Goal: Communication & Community: Answer question/provide support

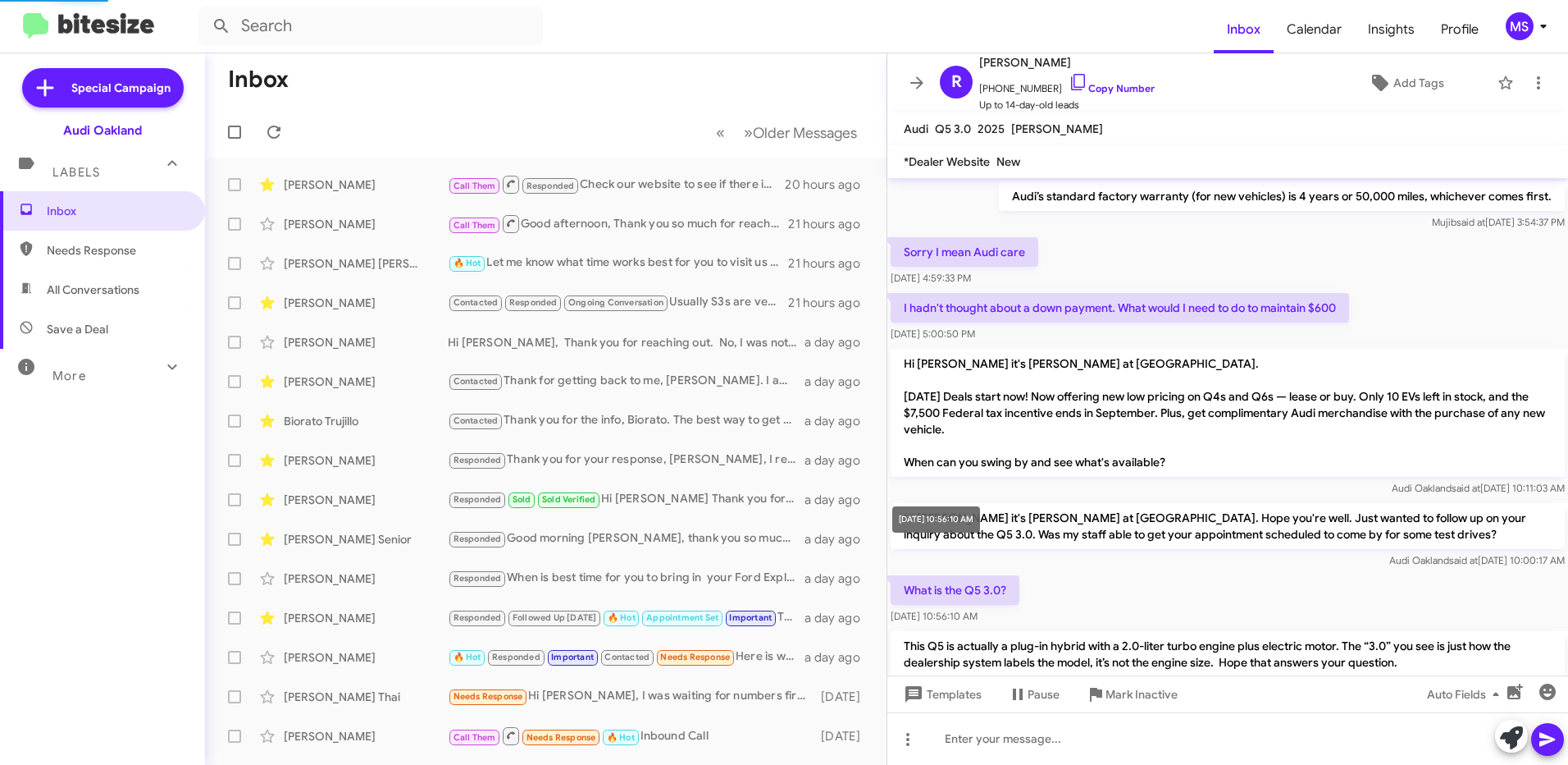
scroll to position [945, 0]
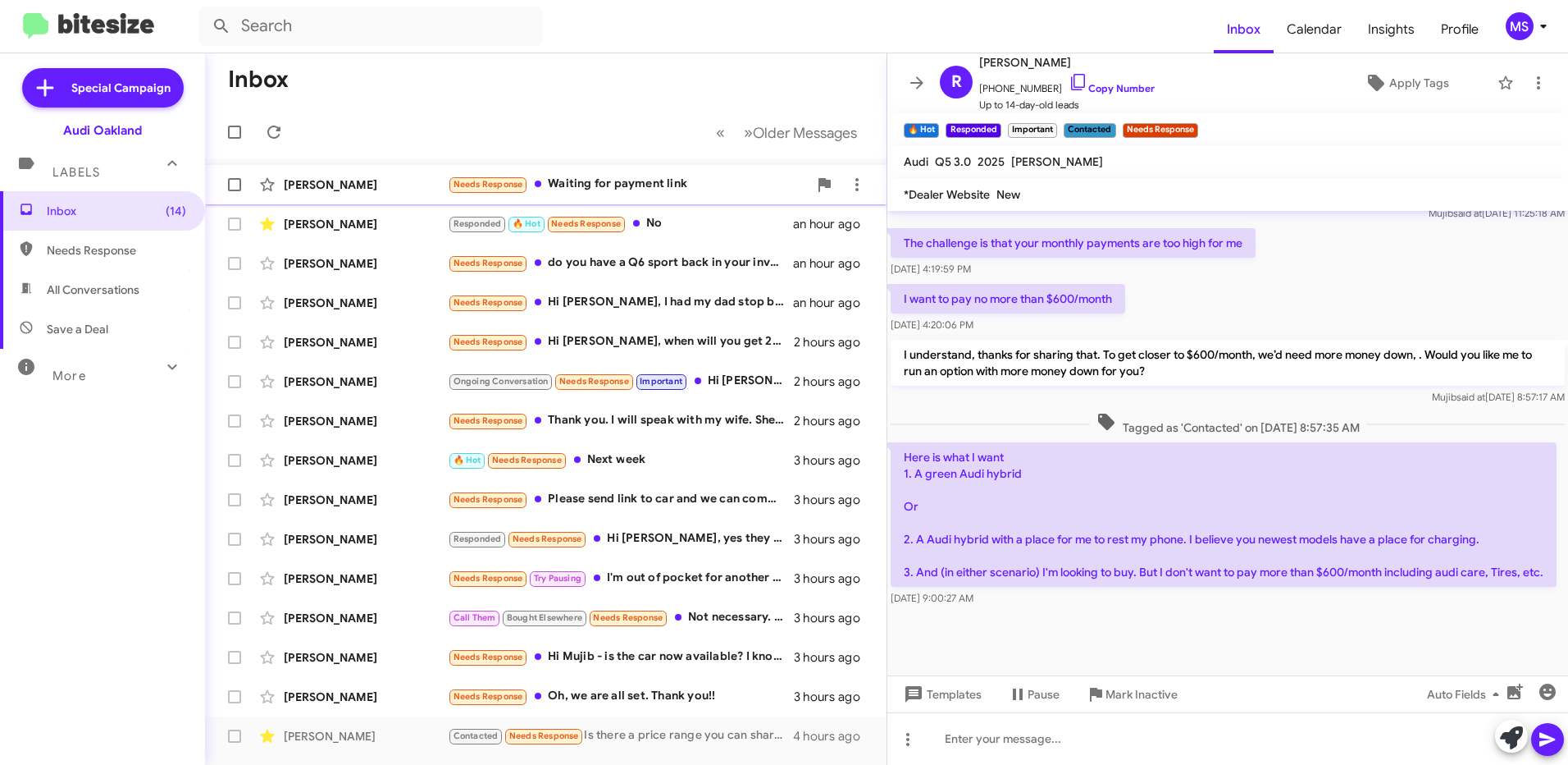
click at [385, 180] on div "[PERSON_NAME]" at bounding box center [366, 185] width 164 height 16
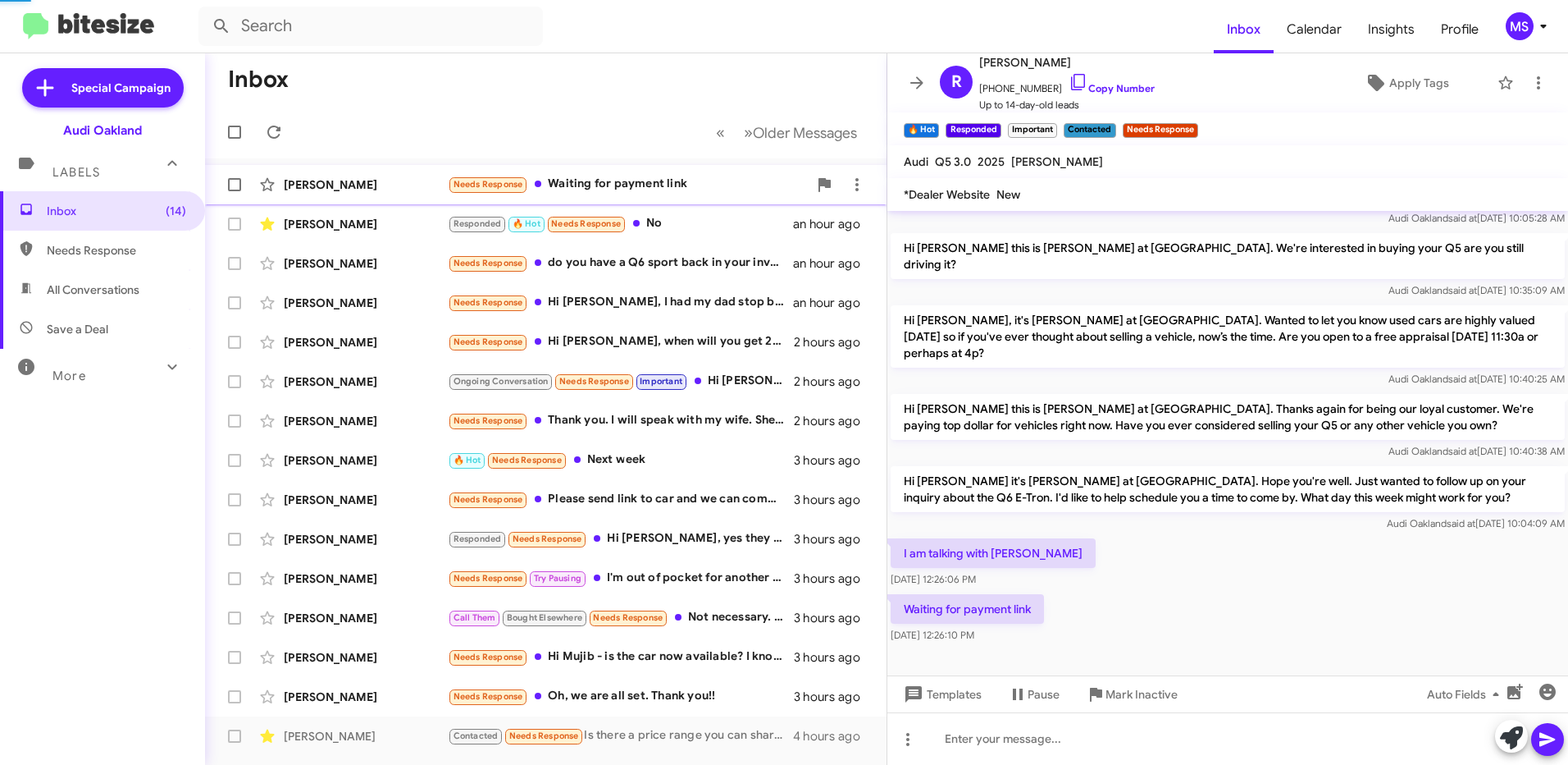
scroll to position [86, 0]
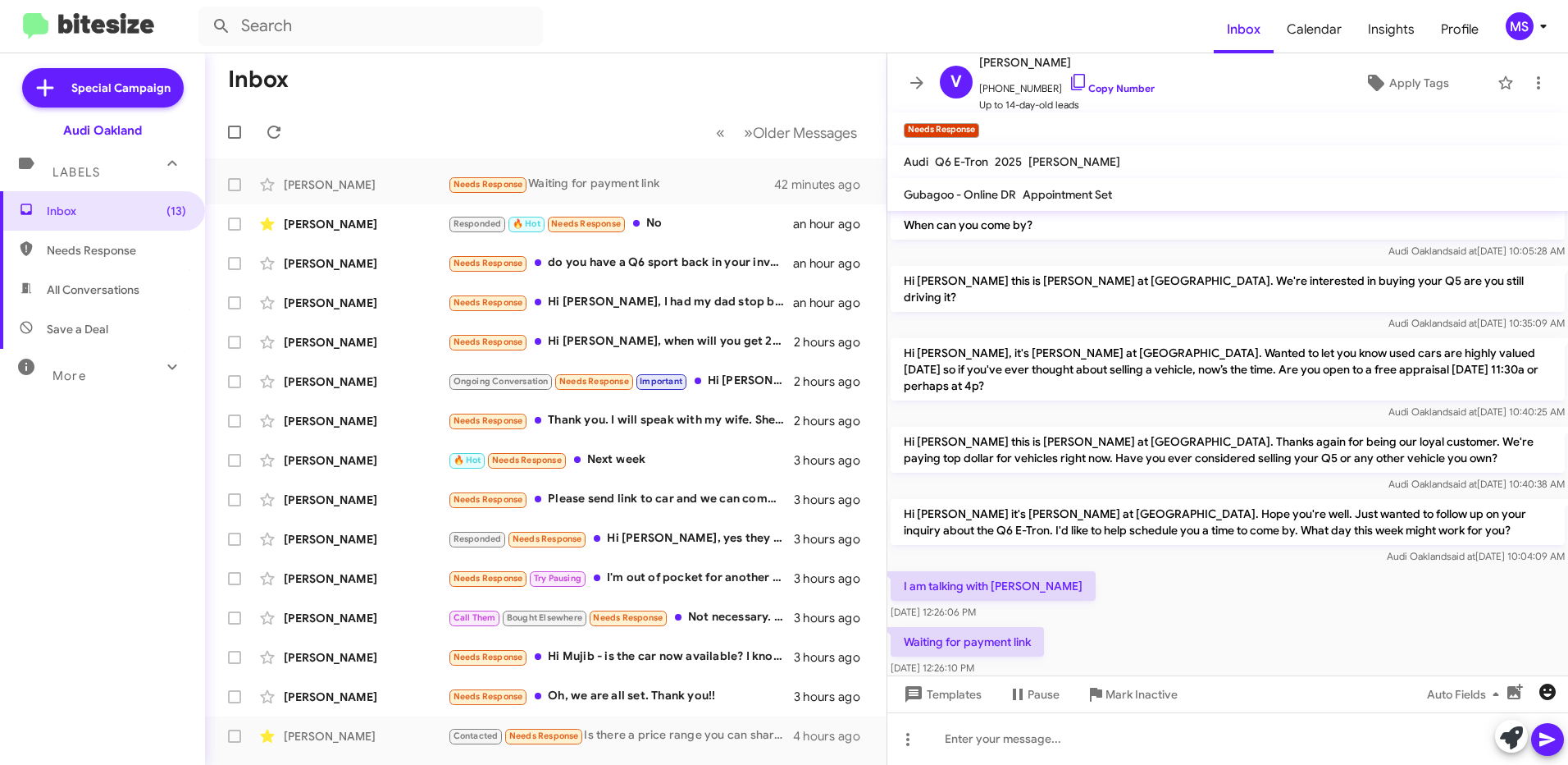
click at [1552, 689] on icon "button" at bounding box center [1547, 692] width 16 height 16
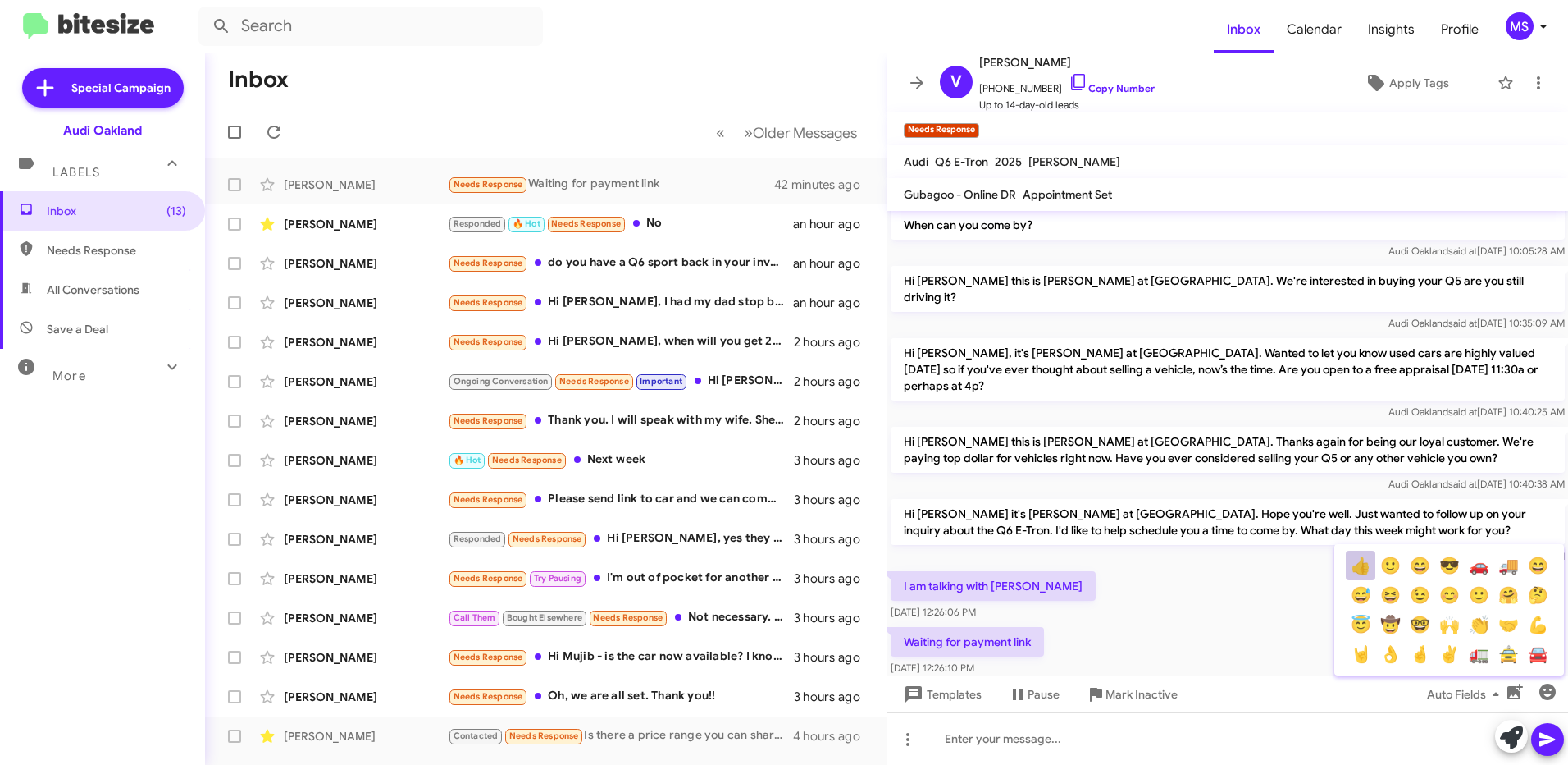
click at [1359, 573] on button "👍" at bounding box center [1360, 565] width 30 height 30
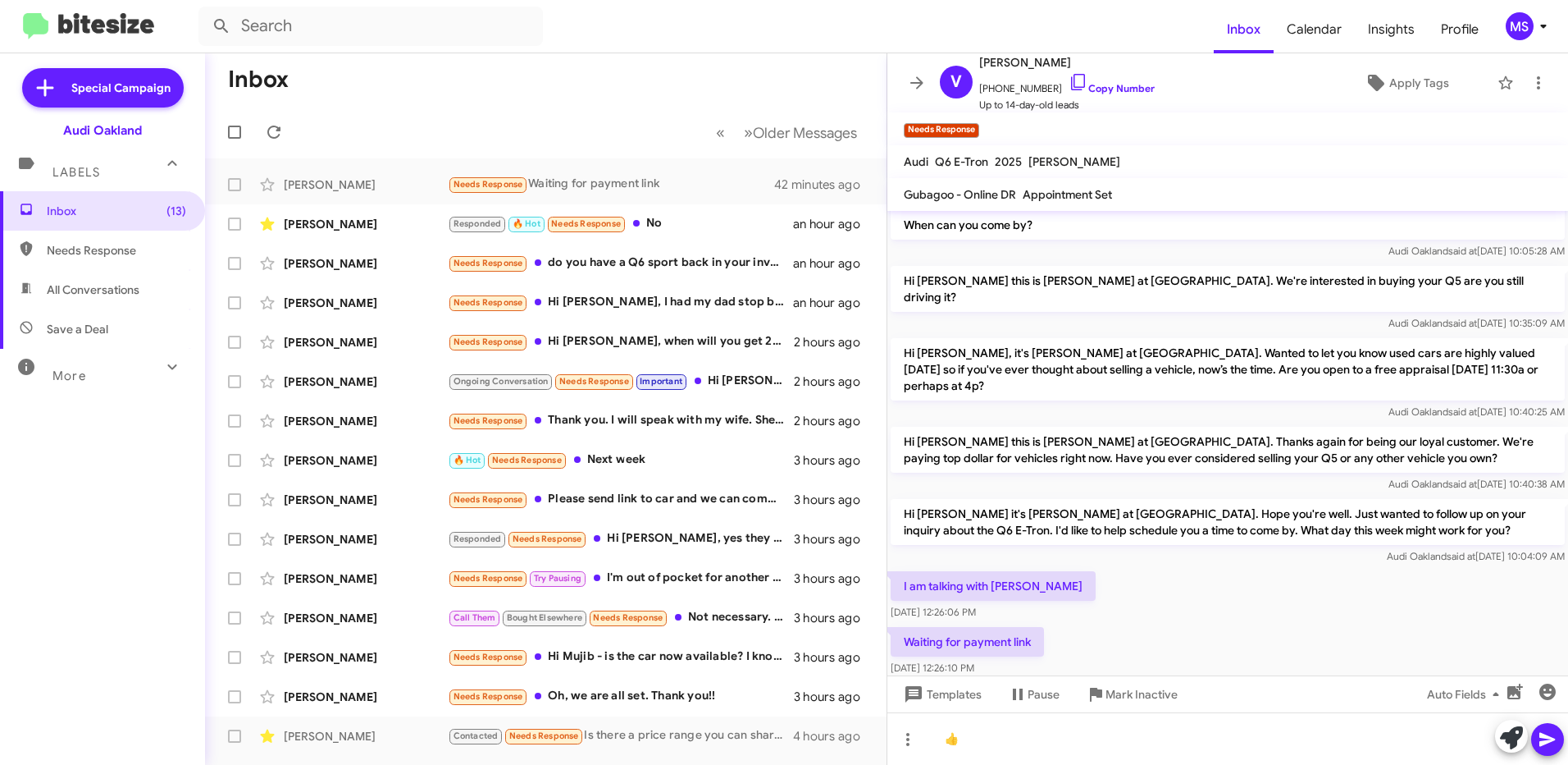
click at [1543, 730] on icon at bounding box center [1547, 740] width 20 height 20
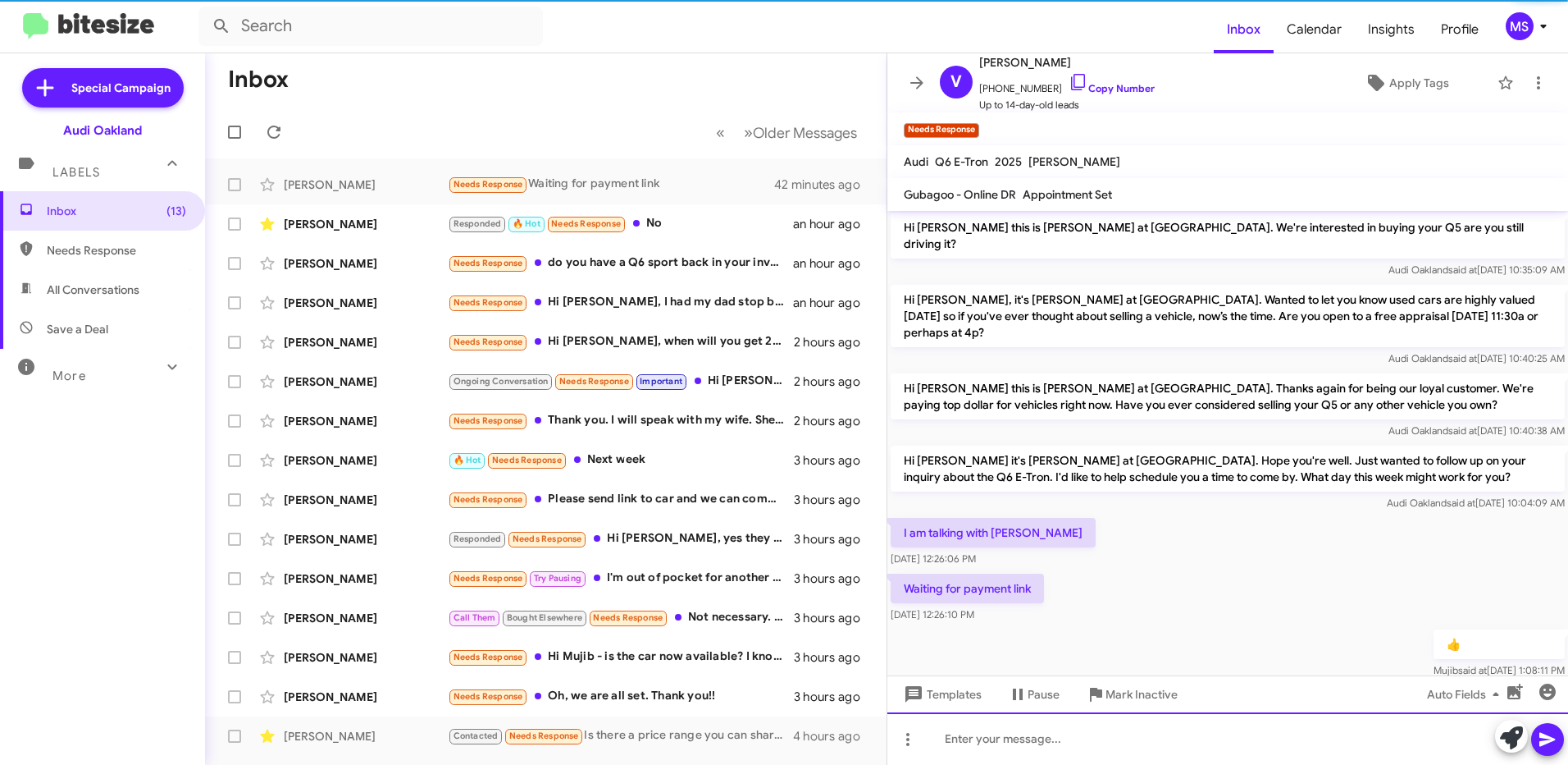
scroll to position [146, 0]
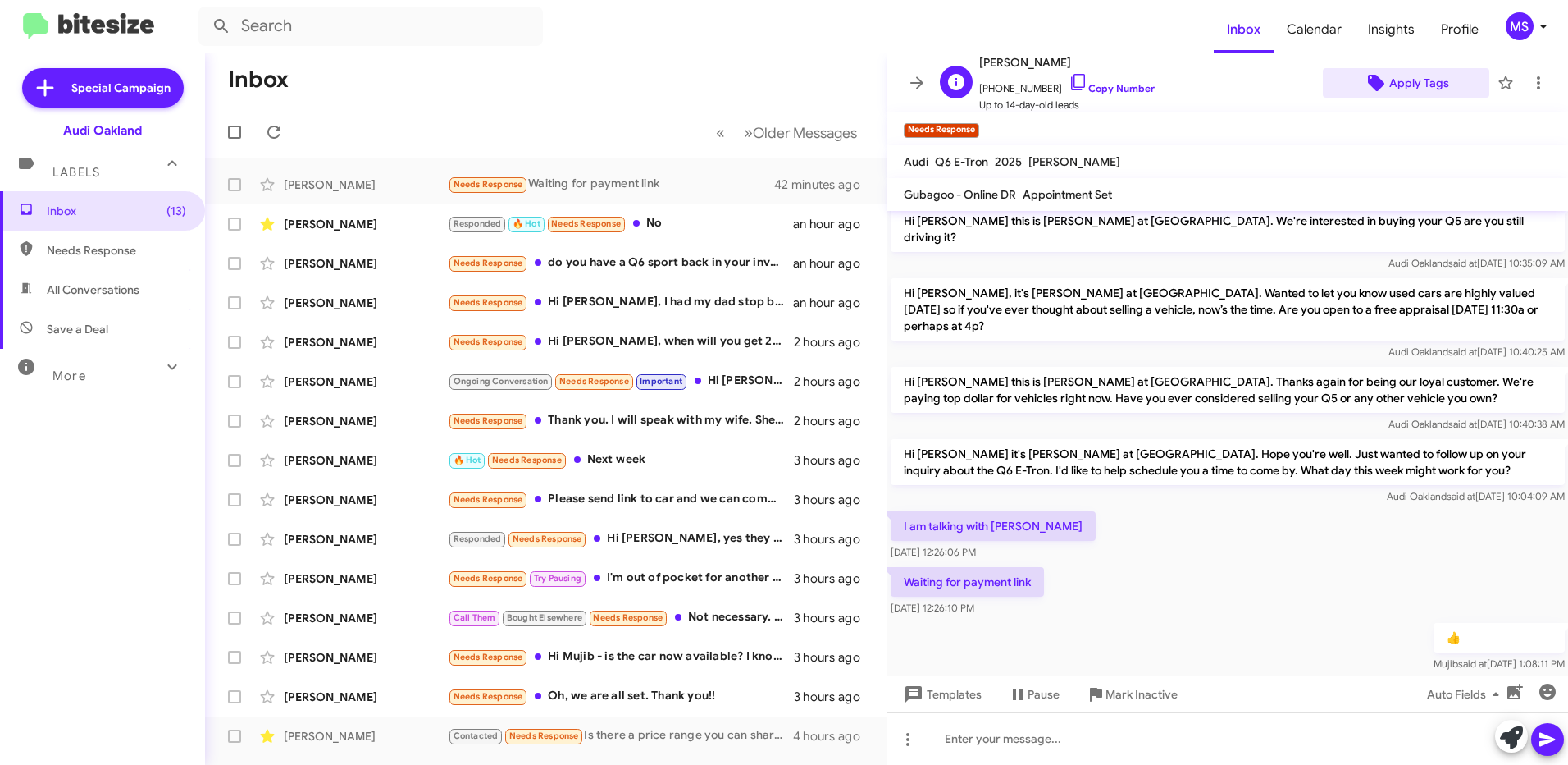
click at [1401, 90] on span "Apply Tags" at bounding box center [1419, 83] width 60 height 30
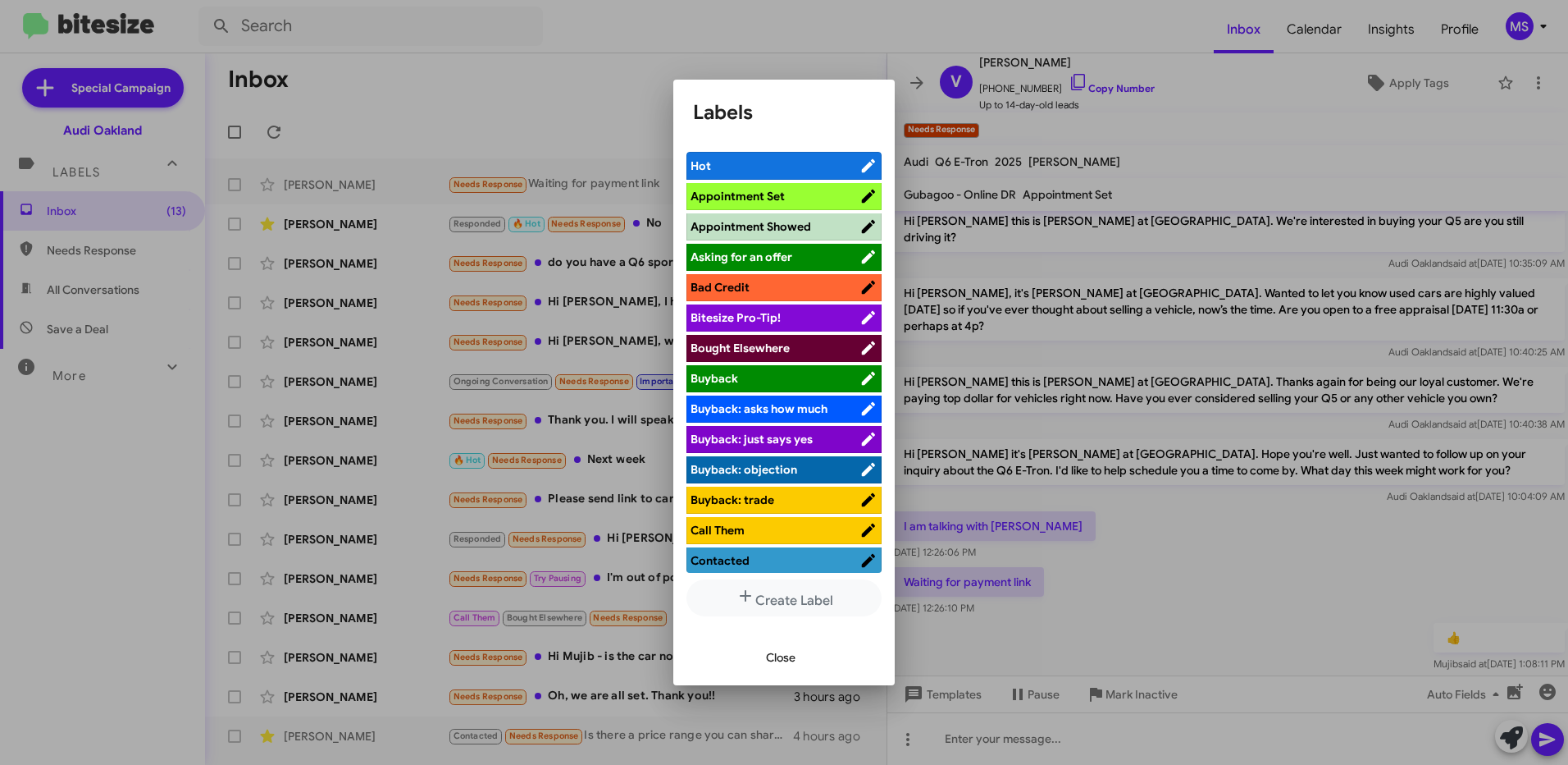
click at [784, 196] on span "Appointment Set" at bounding box center [775, 196] width 169 height 16
click at [789, 661] on span "Close" at bounding box center [781, 657] width 30 height 30
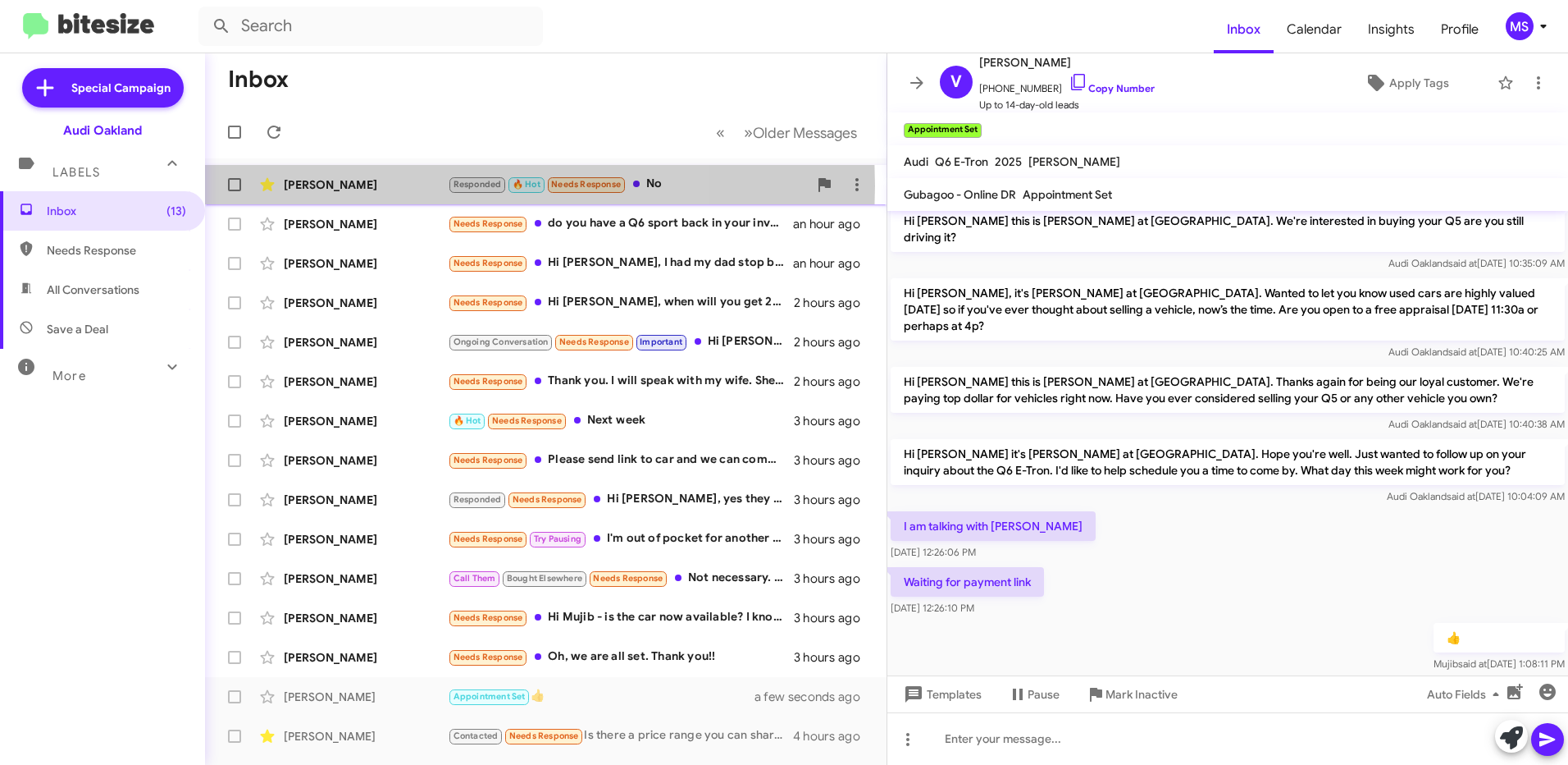
click at [375, 186] on div "[PERSON_NAME]" at bounding box center [366, 185] width 164 height 16
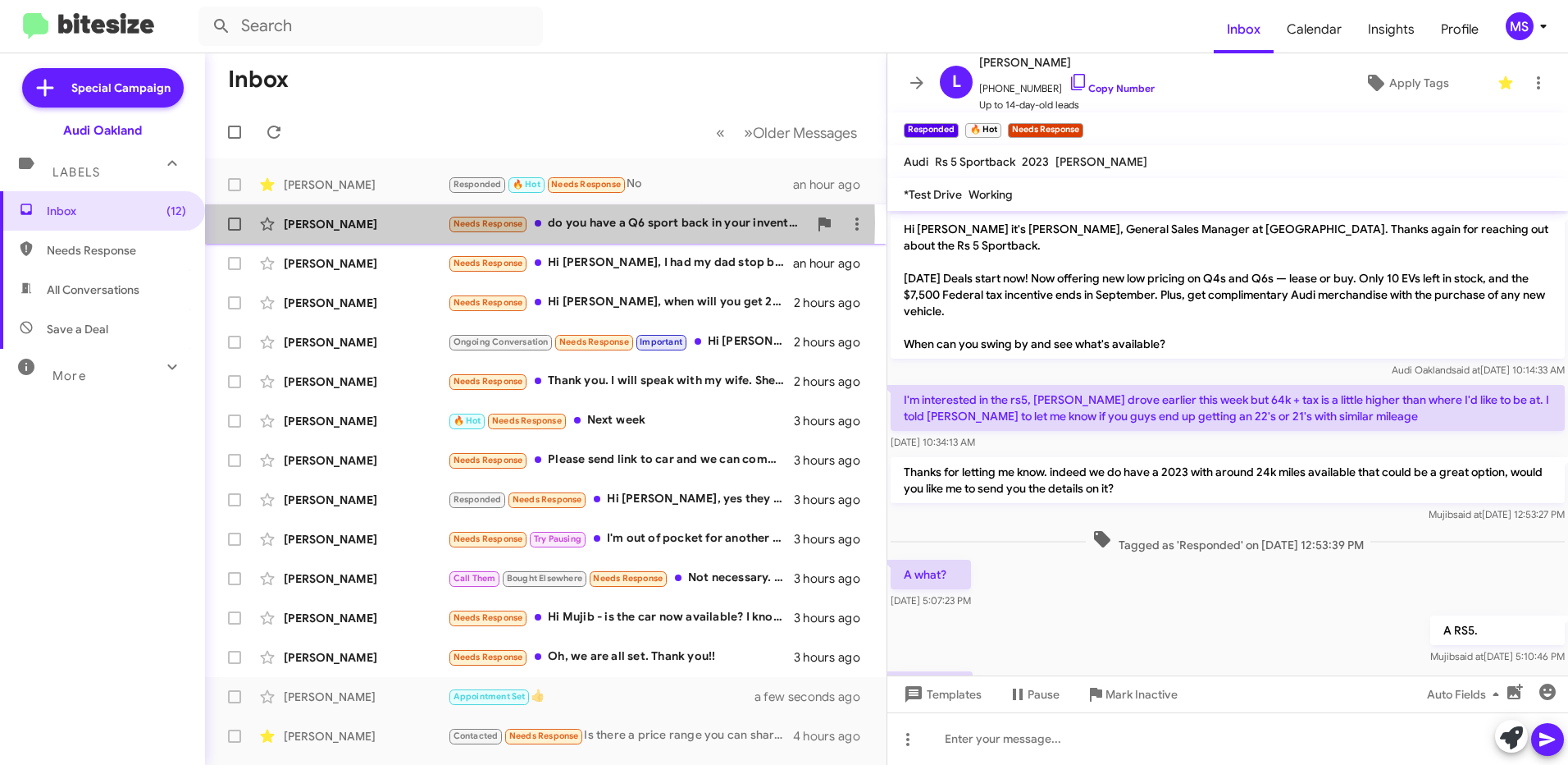
click at [370, 223] on div "[PERSON_NAME]" at bounding box center [366, 224] width 164 height 16
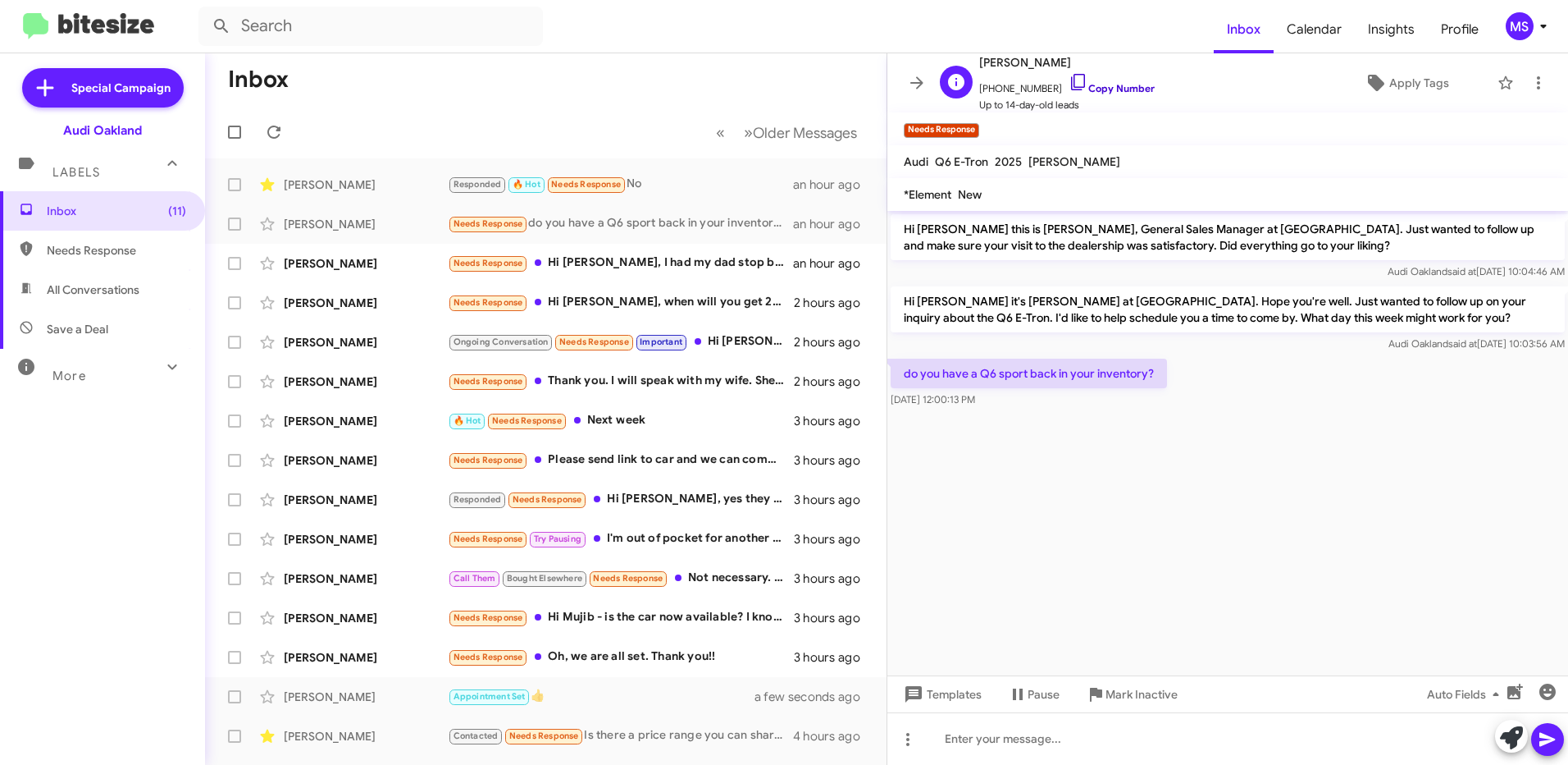
click at [1125, 88] on link "Copy Number" at bounding box center [1111, 88] width 86 height 12
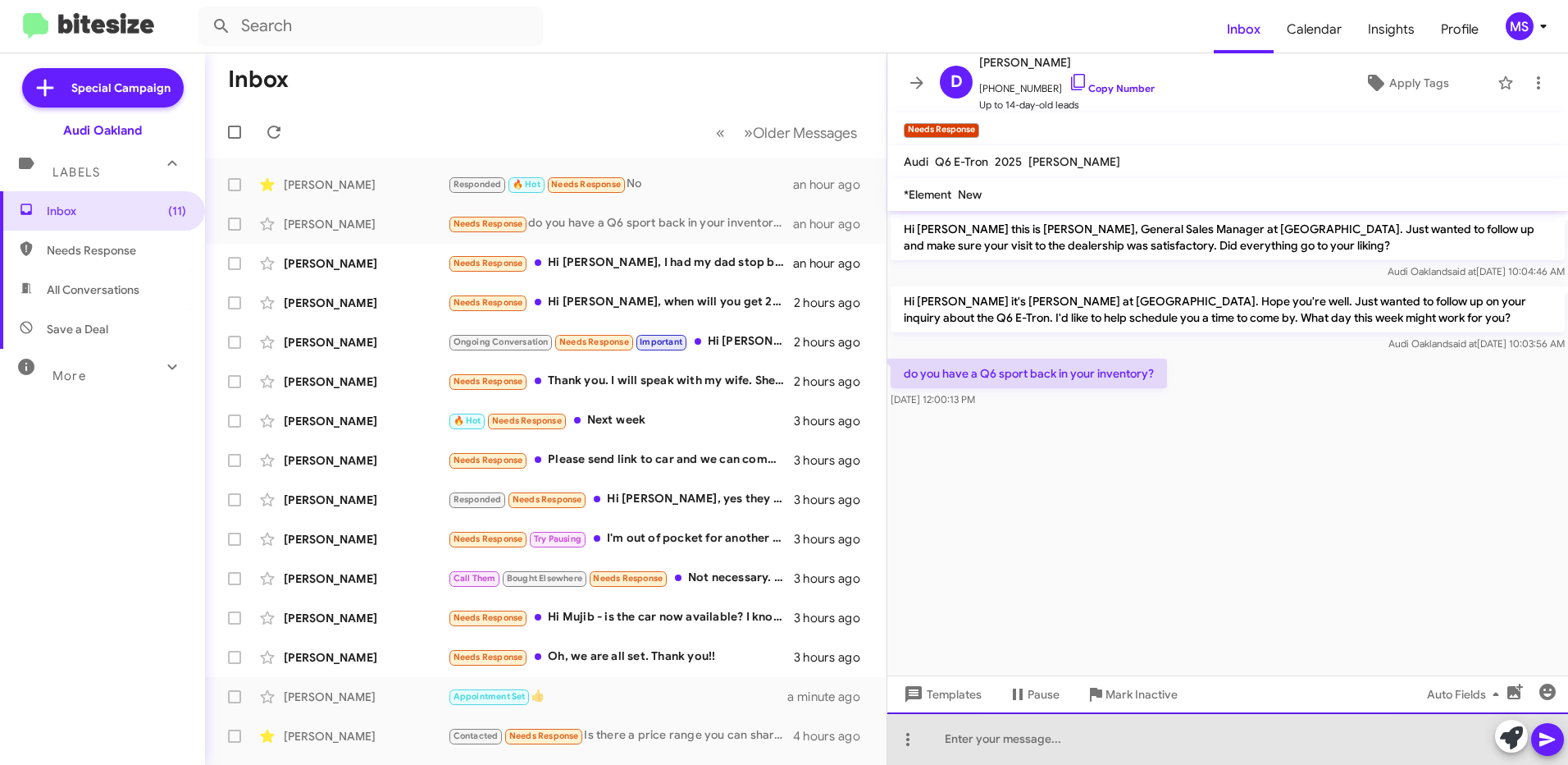
click at [1171, 747] on div at bounding box center [1227, 739] width 681 height 53
click at [1196, 734] on div at bounding box center [1227, 739] width 681 height 53
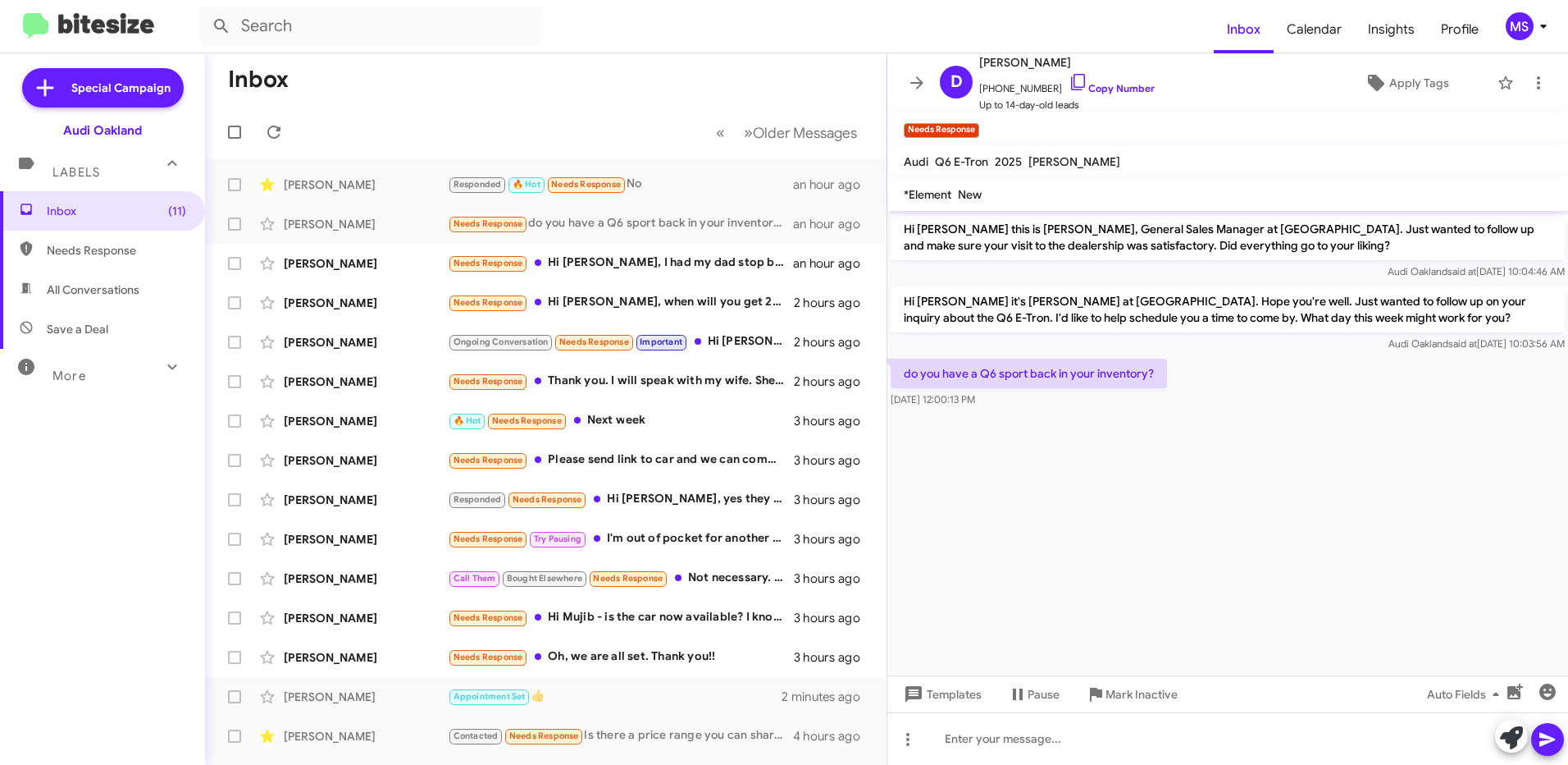
drag, startPoint x: 1380, startPoint y: 313, endPoint x: 903, endPoint y: 302, distance: 477.1
click at [903, 302] on p "Hi [PERSON_NAME] it's [PERSON_NAME] at [GEOGRAPHIC_DATA]. Hope you're well. Jus…" at bounding box center [1227, 309] width 674 height 46
copy p "Hi [PERSON_NAME] it's [PERSON_NAME] at [GEOGRAPHIC_DATA]. Hope you're well. Jus…"
drag, startPoint x: 1155, startPoint y: 371, endPoint x: 901, endPoint y: 382, distance: 254.2
click at [901, 382] on p "do you have a Q6 sport back in your inventory?" at bounding box center [1028, 373] width 276 height 30
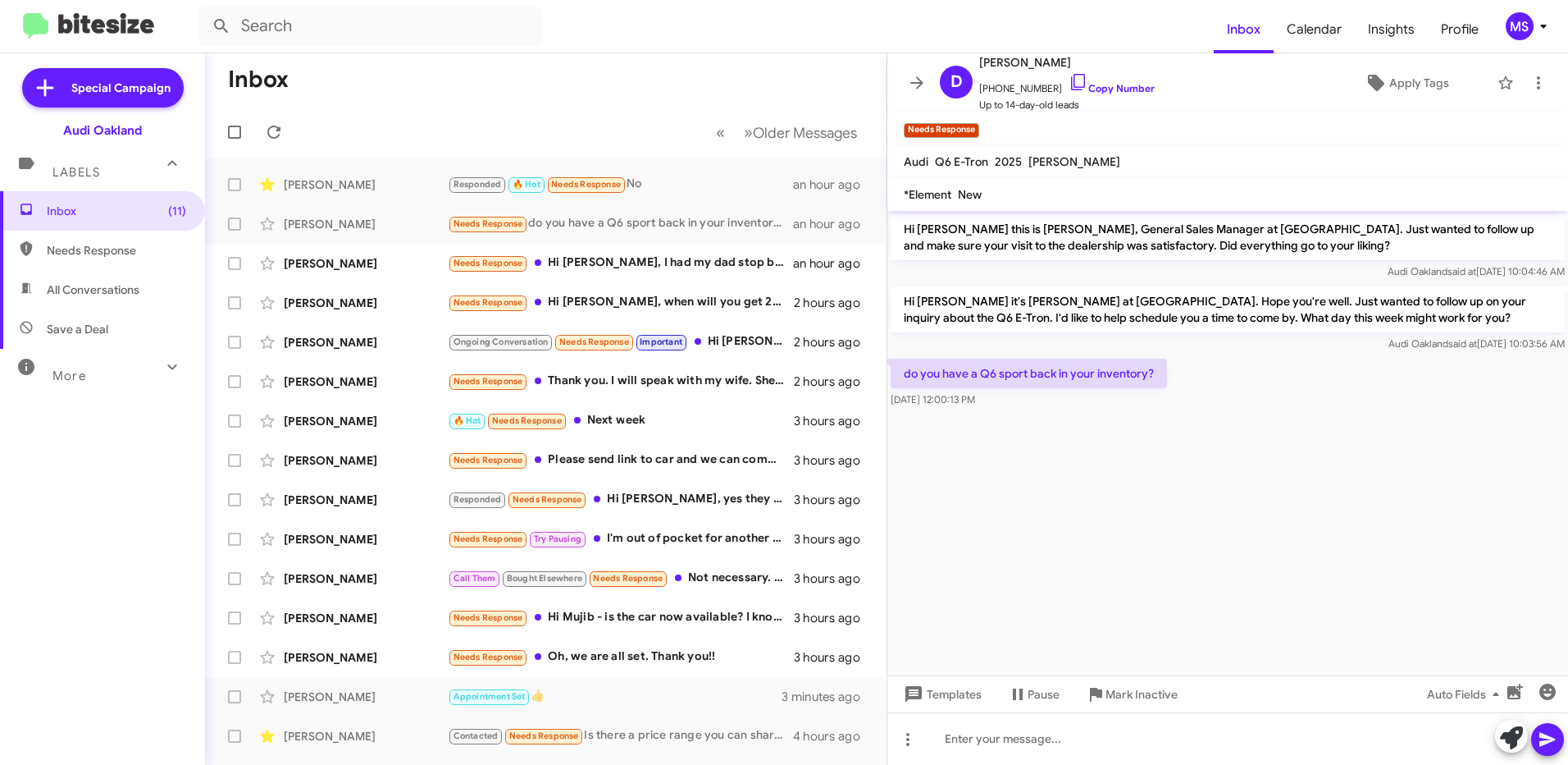
copy p "do you have a Q6 sport back in your inventory?"
click at [1155, 736] on div at bounding box center [1227, 739] width 681 height 53
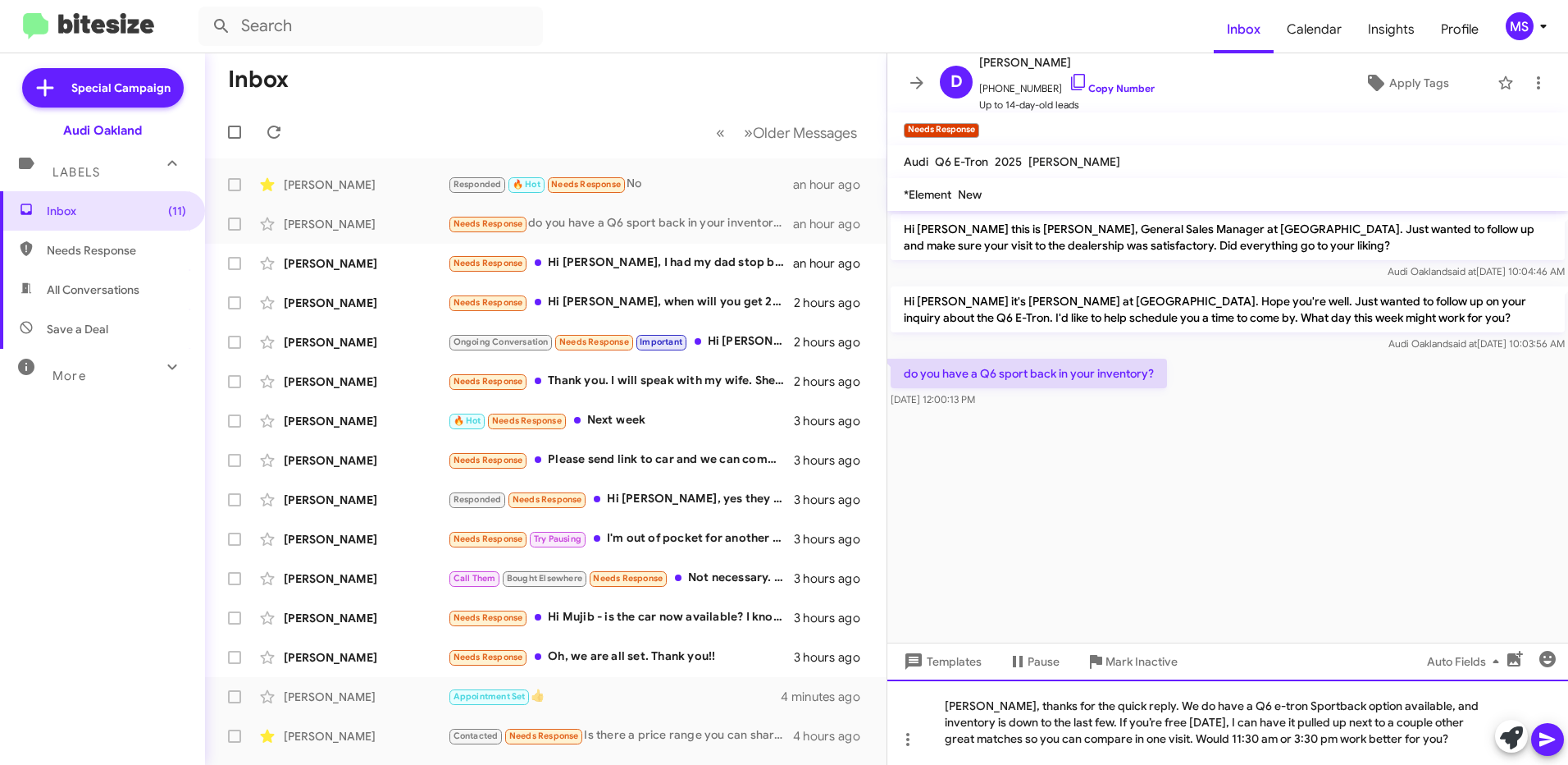
click at [945, 706] on div "[PERSON_NAME], thanks for the quick reply. We do have a Q6 e-tron Sportback opt…" at bounding box center [1227, 722] width 681 height 85
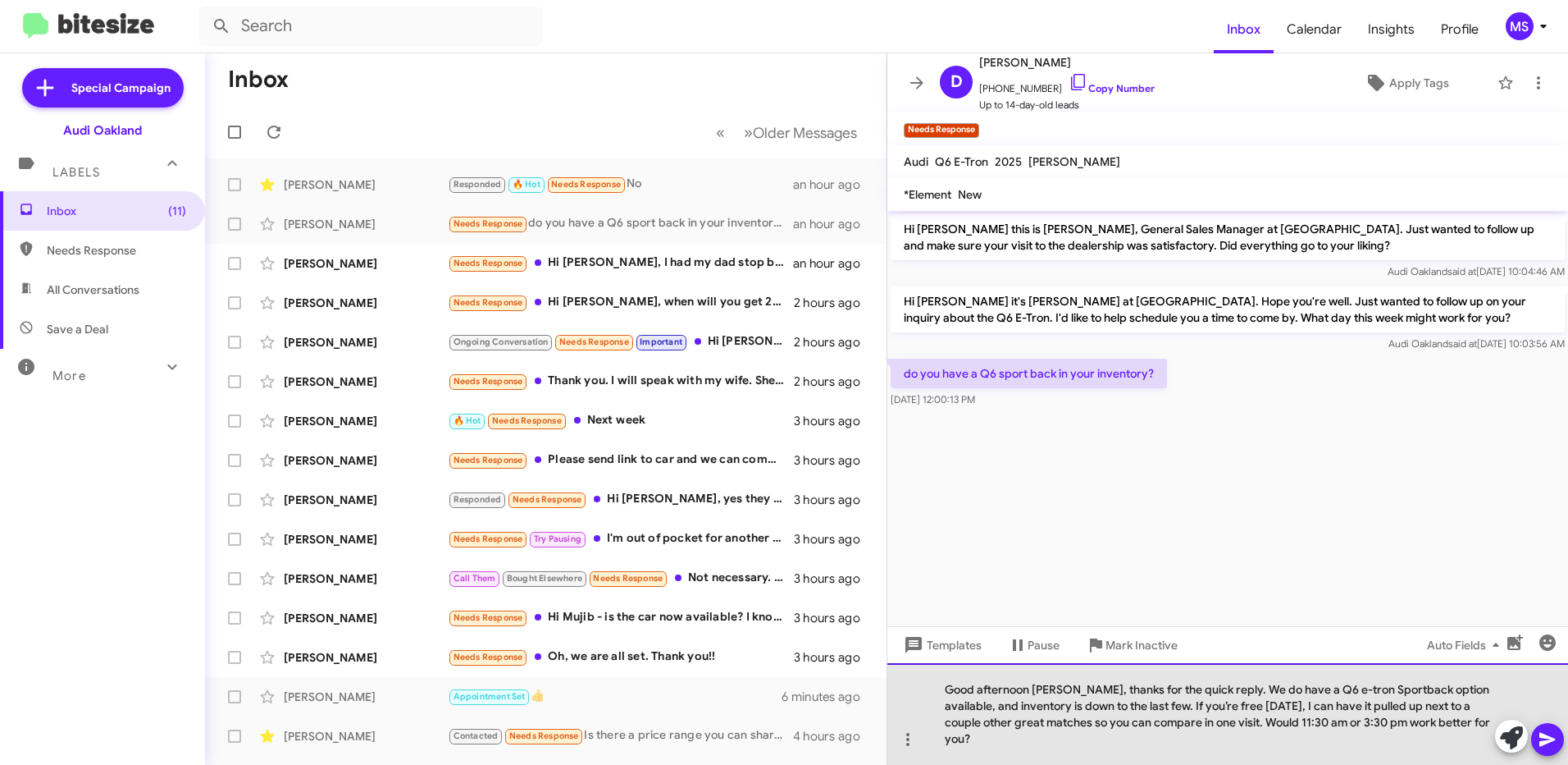
click at [1349, 739] on div "Good afternoon [PERSON_NAME], thanks for the quick reply. We do have a Q6 e-tro…" at bounding box center [1227, 714] width 681 height 102
drag, startPoint x: 1276, startPoint y: 720, endPoint x: 1225, endPoint y: 751, distance: 59.7
click at [1225, 751] on div "Good afternoon [PERSON_NAME], thanks for the quick reply. We do have a Q6 e-tro…" at bounding box center [1227, 714] width 681 height 102
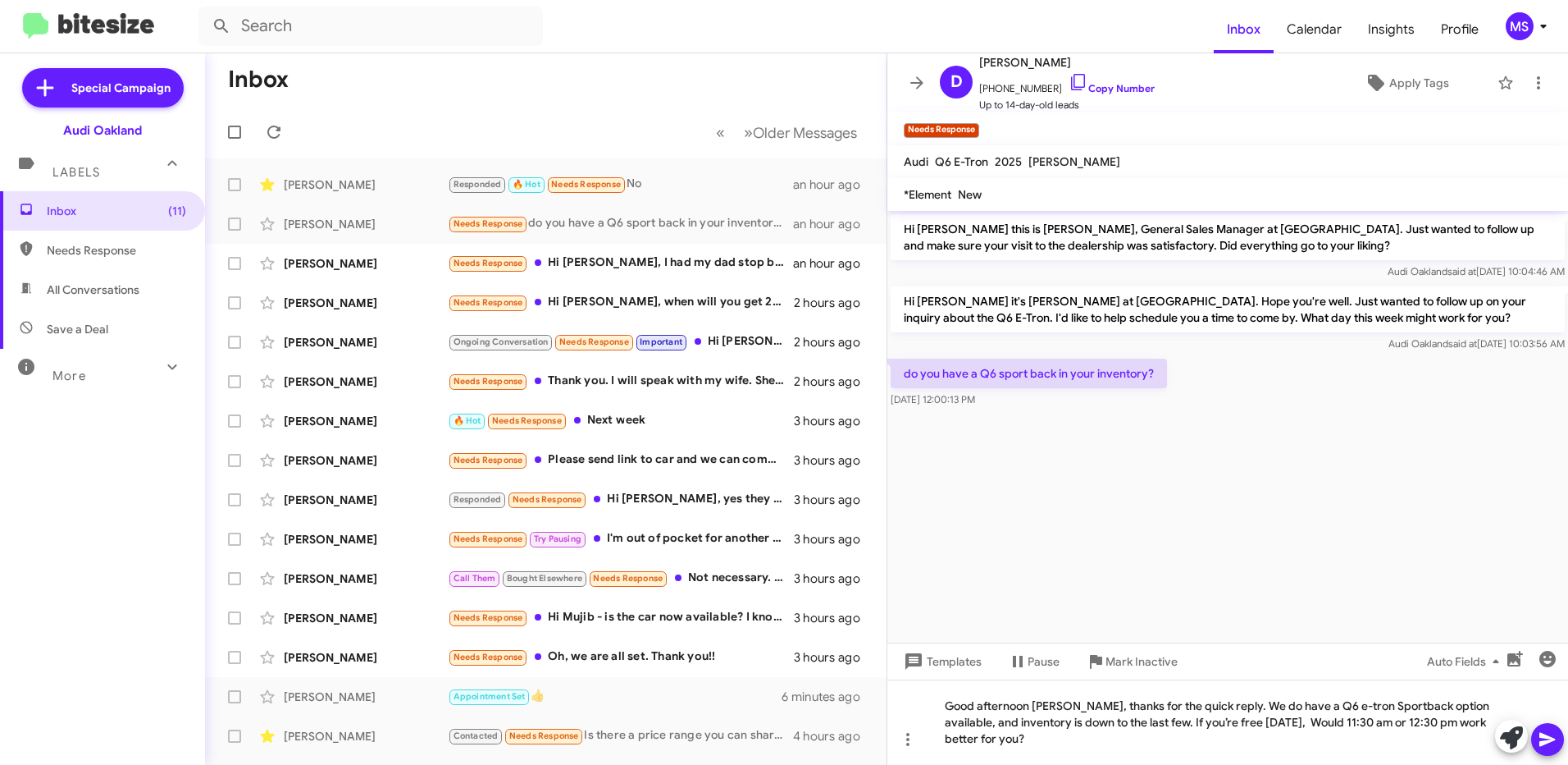
click at [1547, 741] on icon at bounding box center [1547, 740] width 16 height 14
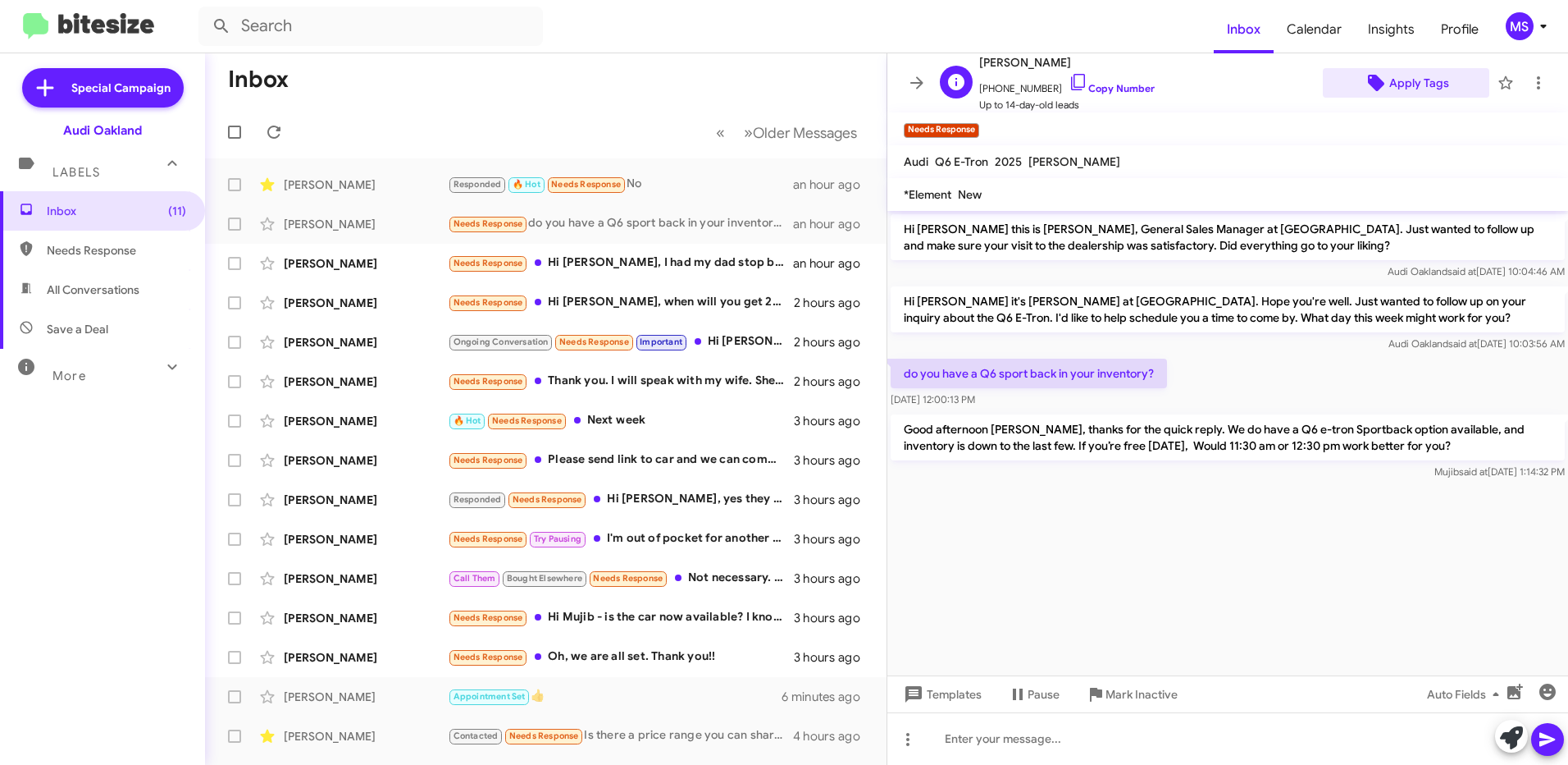
click at [1418, 86] on span "Apply Tags" at bounding box center [1419, 83] width 60 height 30
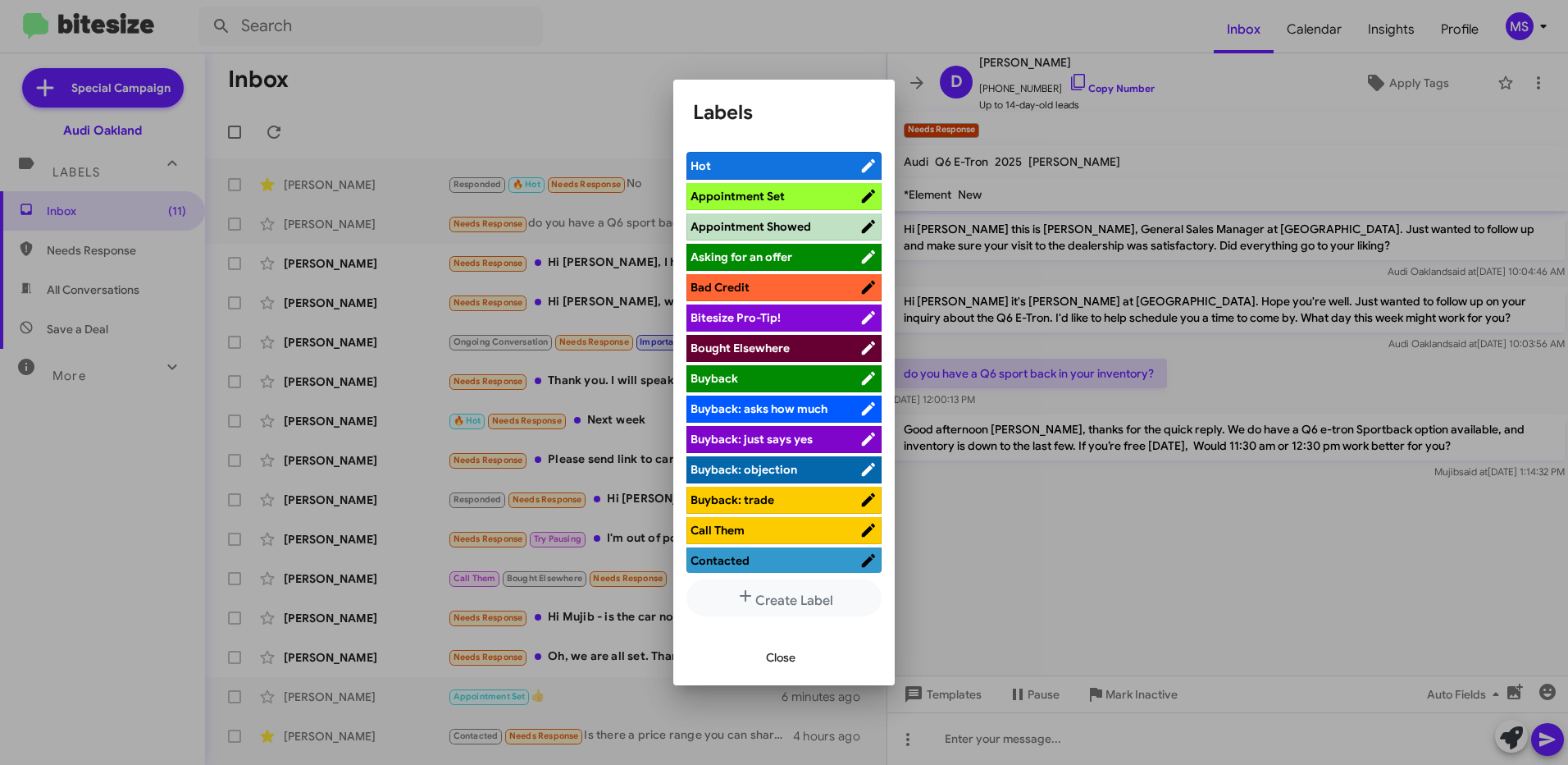
click at [784, 196] on span "Appointment Set" at bounding box center [775, 196] width 169 height 16
click at [769, 674] on div "Close" at bounding box center [784, 657] width 182 height 56
click at [775, 658] on span "Close" at bounding box center [781, 657] width 30 height 30
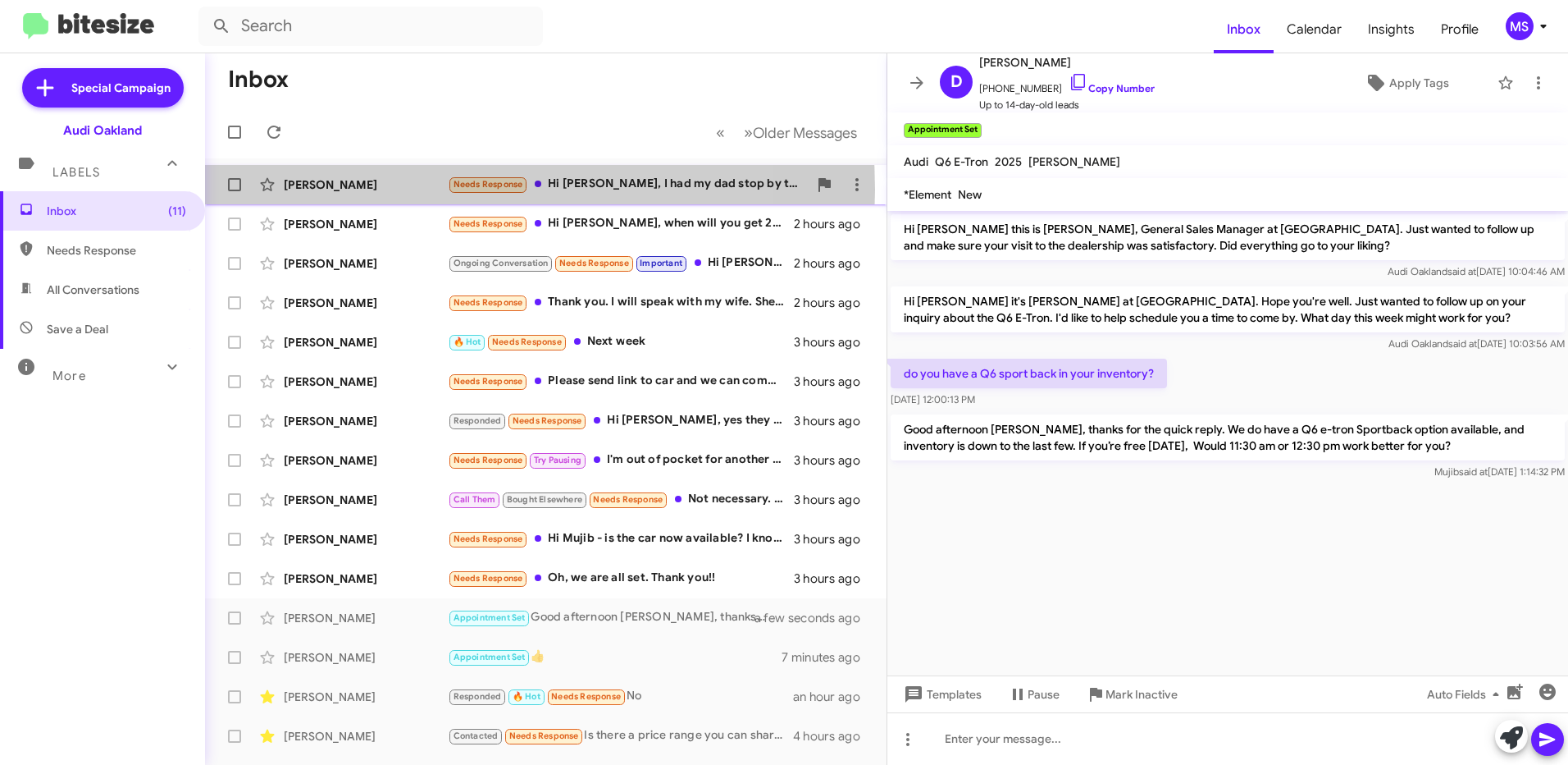
click at [407, 190] on div "[PERSON_NAME]" at bounding box center [366, 185] width 164 height 16
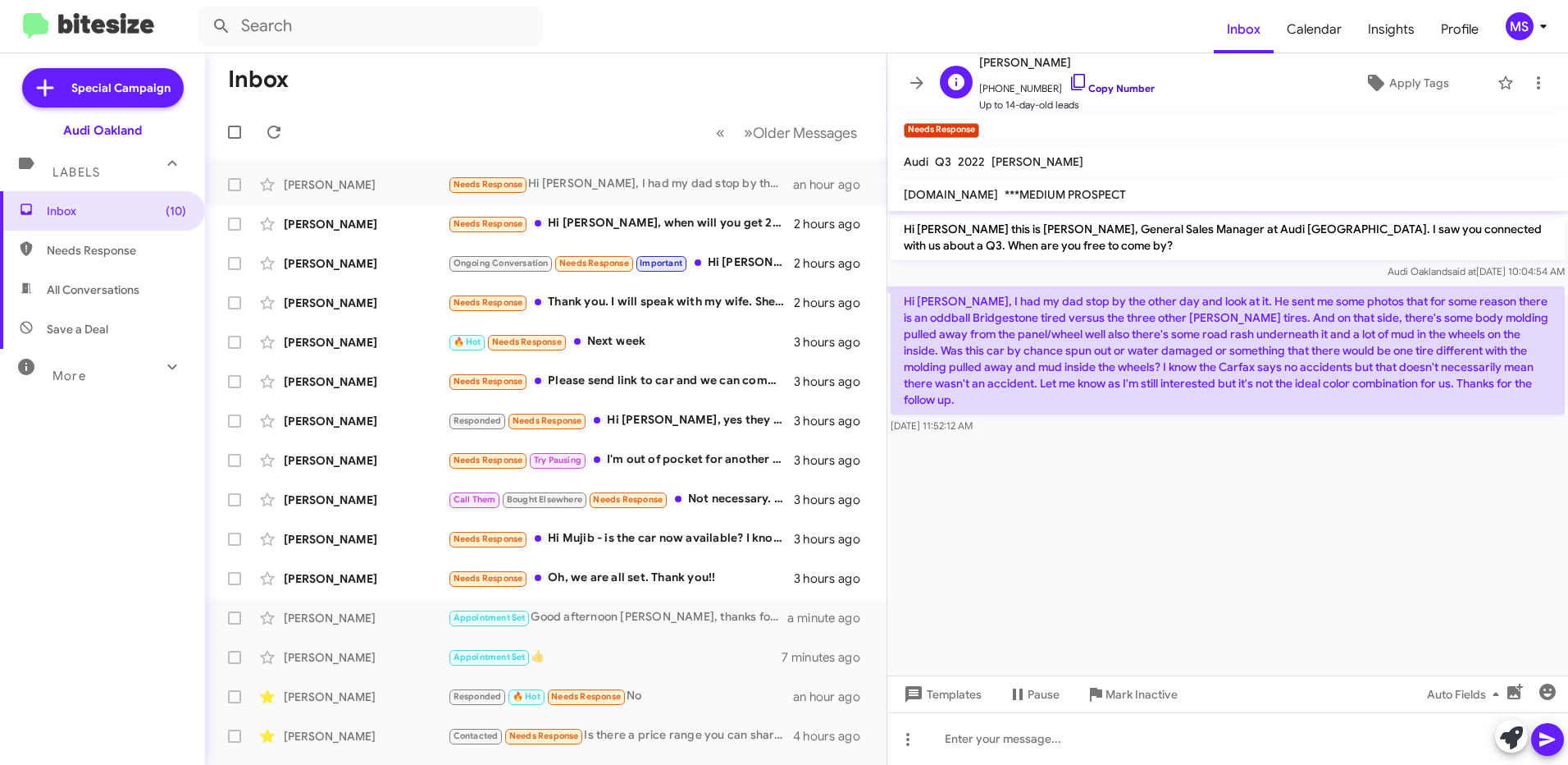
click at [1117, 89] on link "Copy Number" at bounding box center [1111, 88] width 86 height 12
drag, startPoint x: 1511, startPoint y: 388, endPoint x: 899, endPoint y: 290, distance: 619.8
click at [899, 290] on p "Hi [PERSON_NAME], I had my dad stop by the other day and look at it. He sent me…" at bounding box center [1227, 350] width 674 height 128
copy p "Hi [PERSON_NAME], I had my dad stop by the other day and look at it. He sent me…"
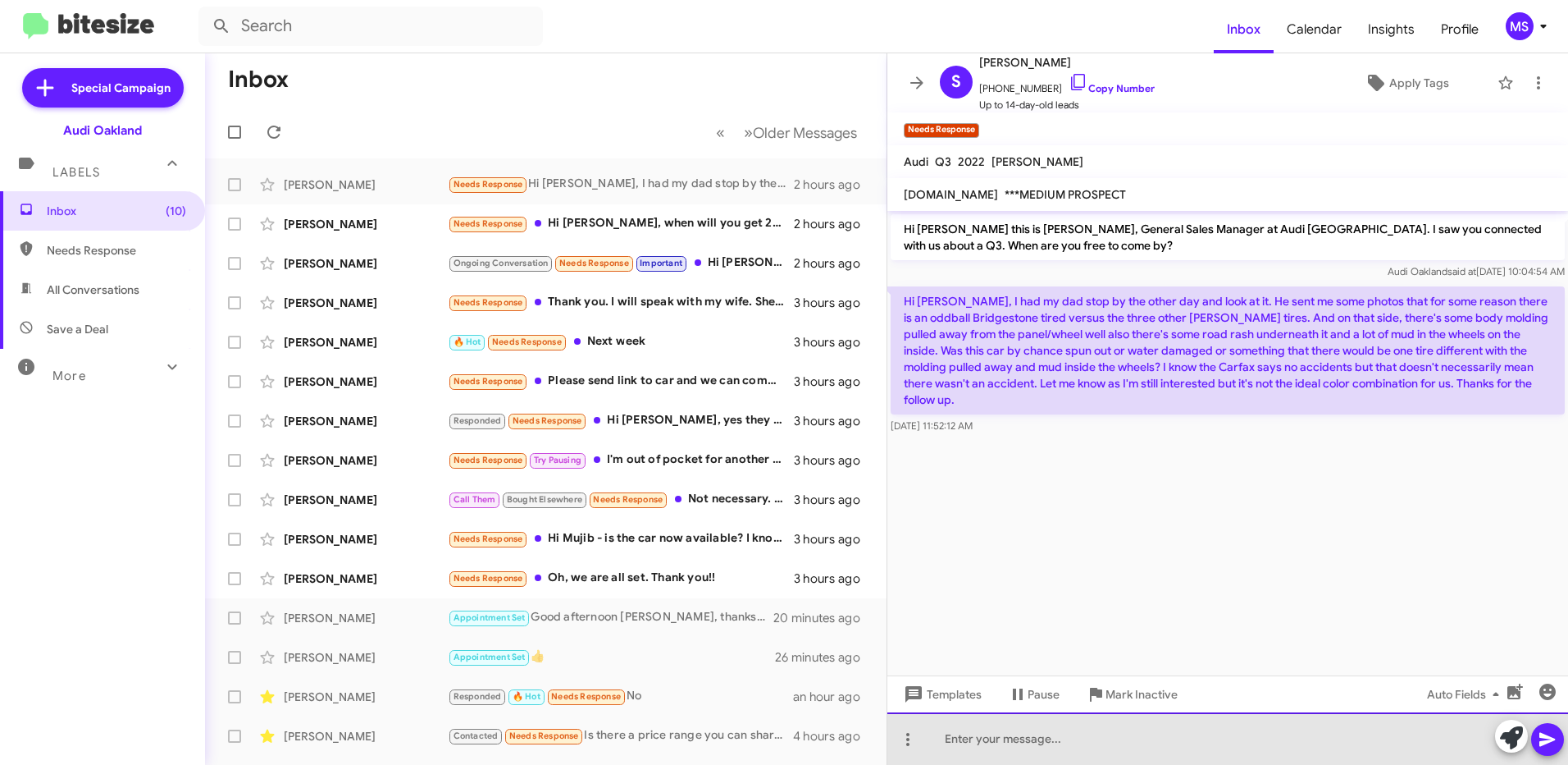
click at [968, 735] on div at bounding box center [1227, 739] width 681 height 53
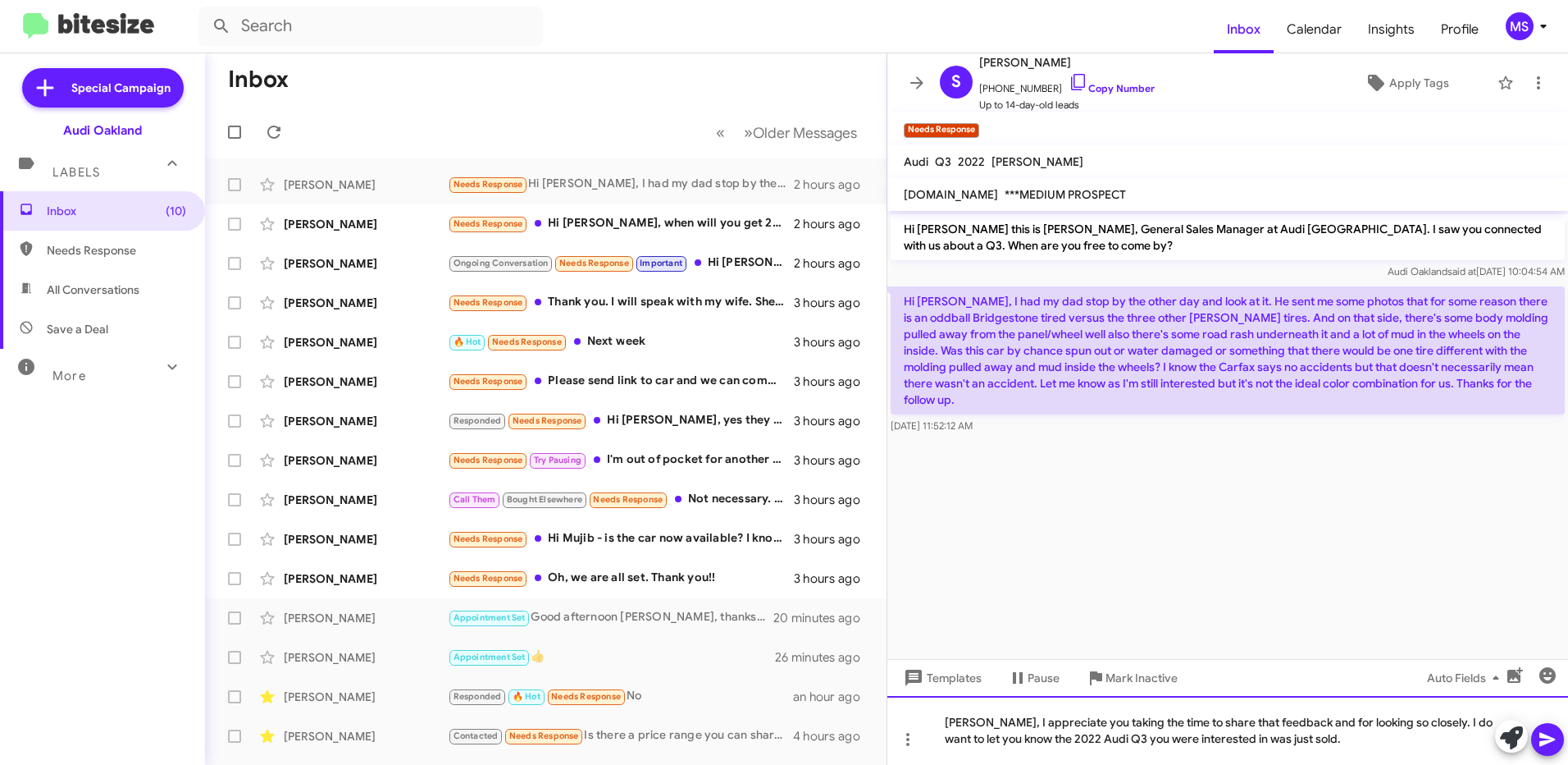
click at [945, 721] on div "[PERSON_NAME], I appreciate you taking the time to share that feedback and for …" at bounding box center [1227, 730] width 681 height 69
click at [1475, 738] on div "Good afternoon [PERSON_NAME], I appreciate you taking the time to share that fe…" at bounding box center [1227, 730] width 681 height 69
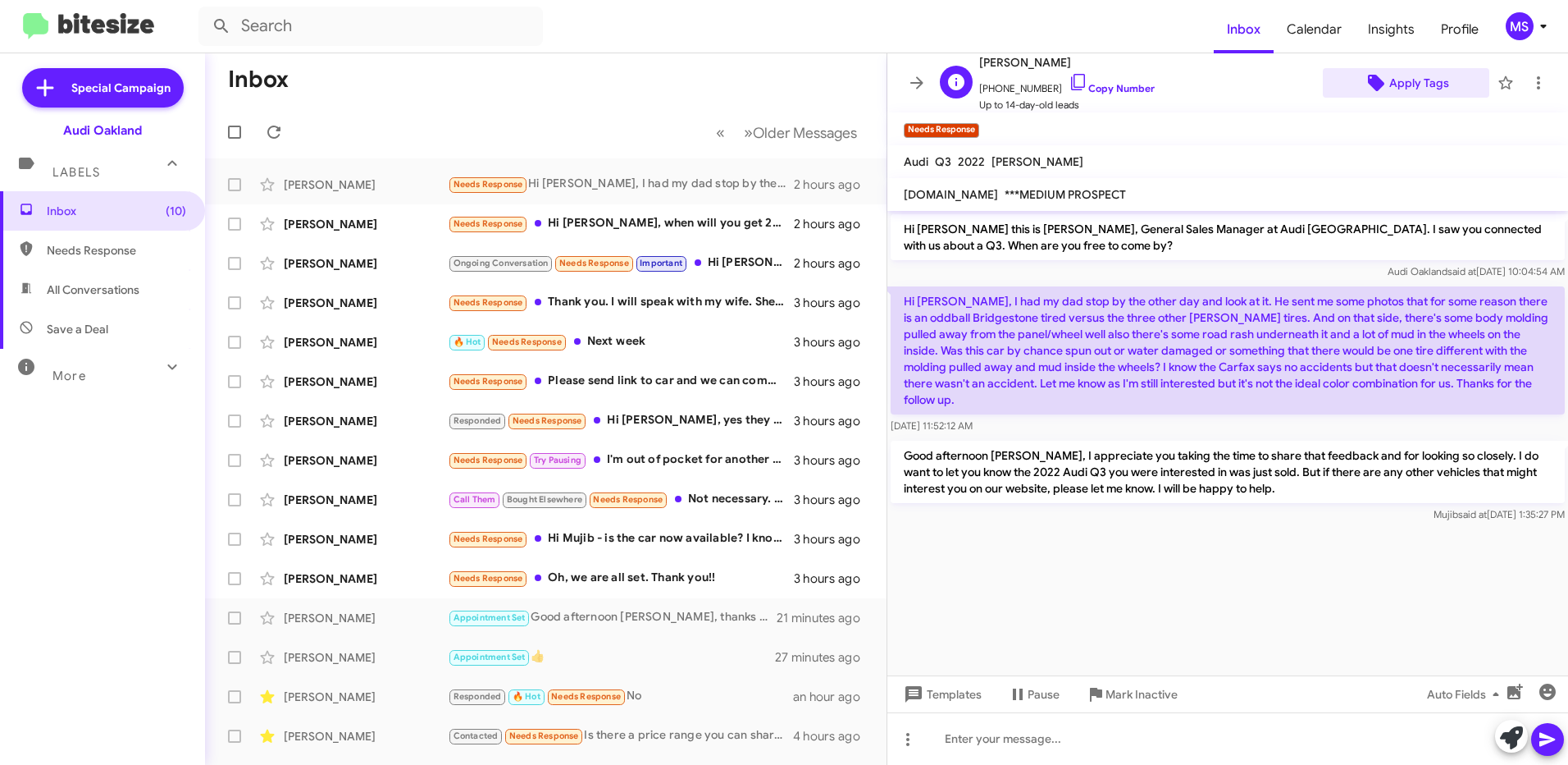
click at [1400, 81] on span "Apply Tags" at bounding box center [1419, 83] width 60 height 30
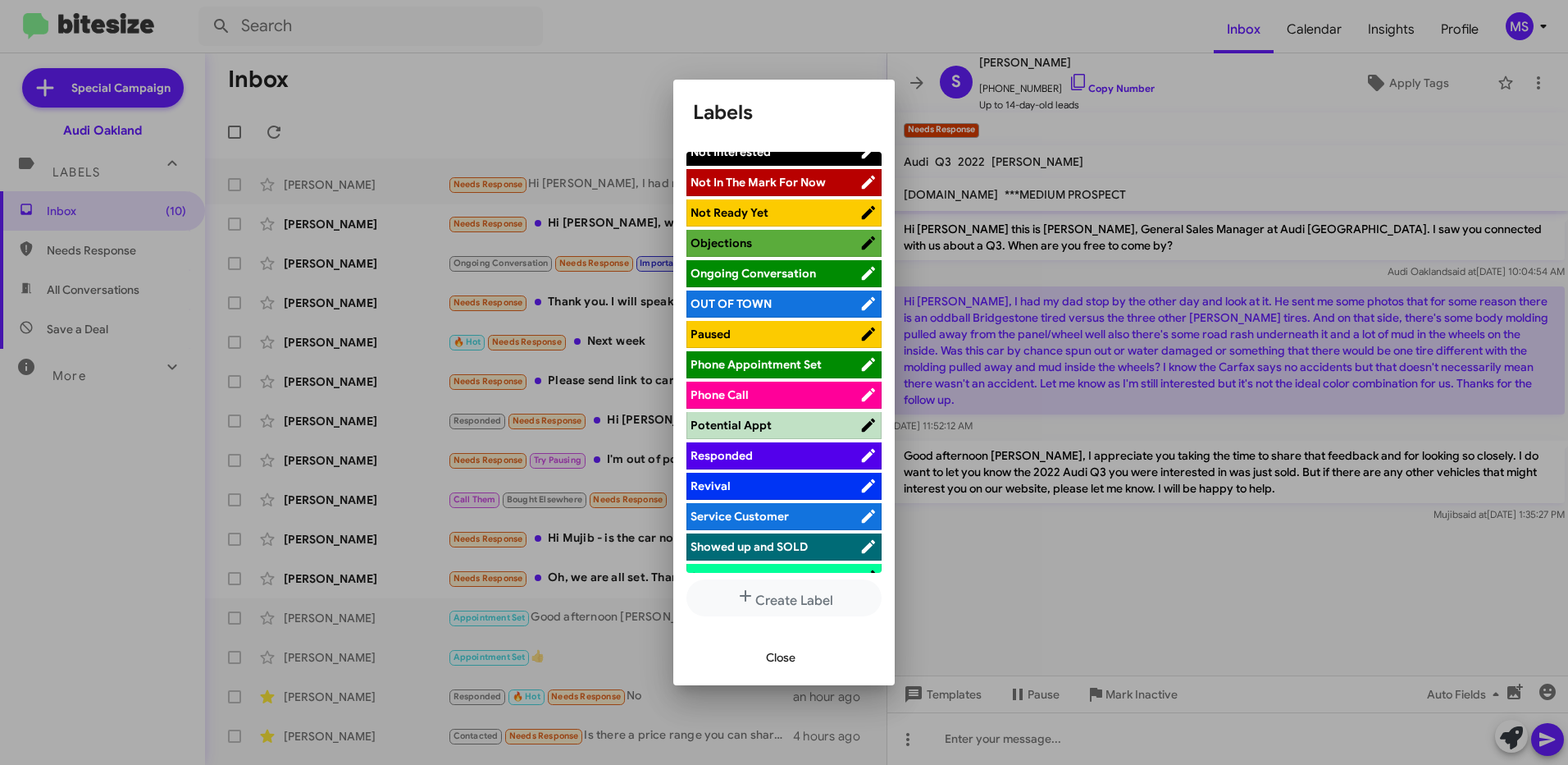
scroll to position [1067, 0]
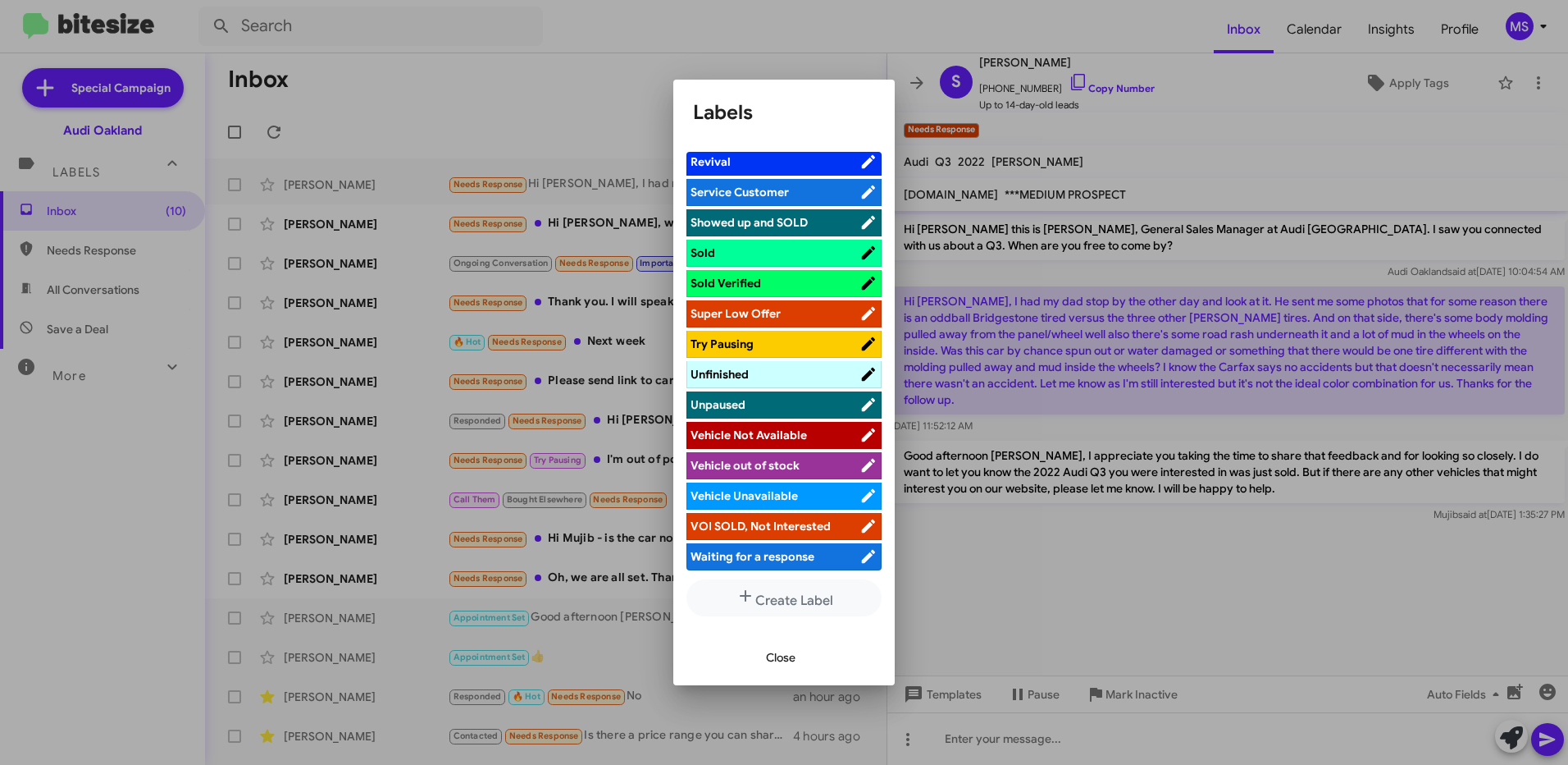
click at [797, 527] on span "VOI SOLD, Not Interested" at bounding box center [761, 526] width 140 height 15
click at [784, 657] on span "Close" at bounding box center [781, 657] width 30 height 30
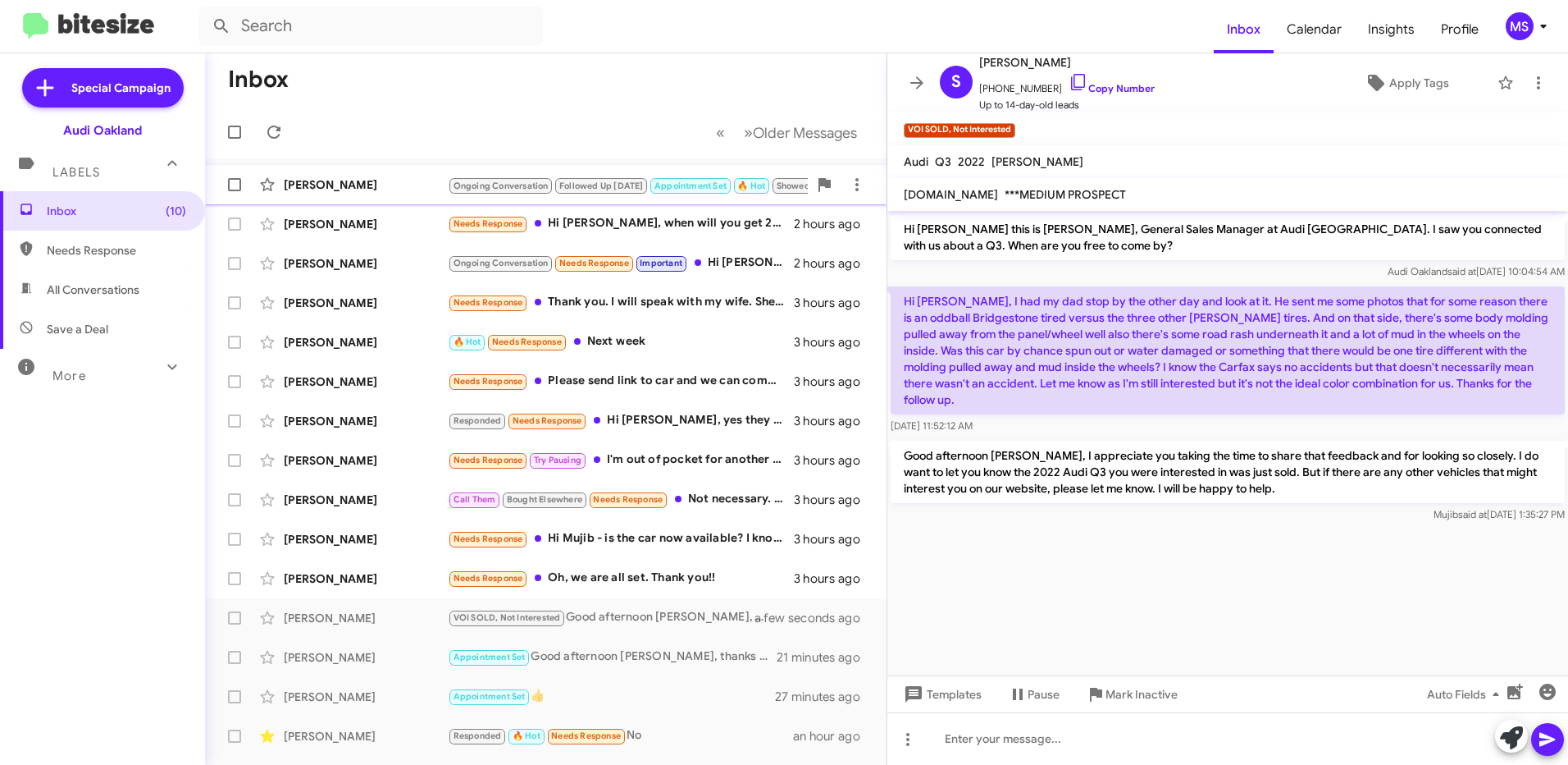
click at [385, 177] on div "[PERSON_NAME]" at bounding box center [366, 185] width 164 height 16
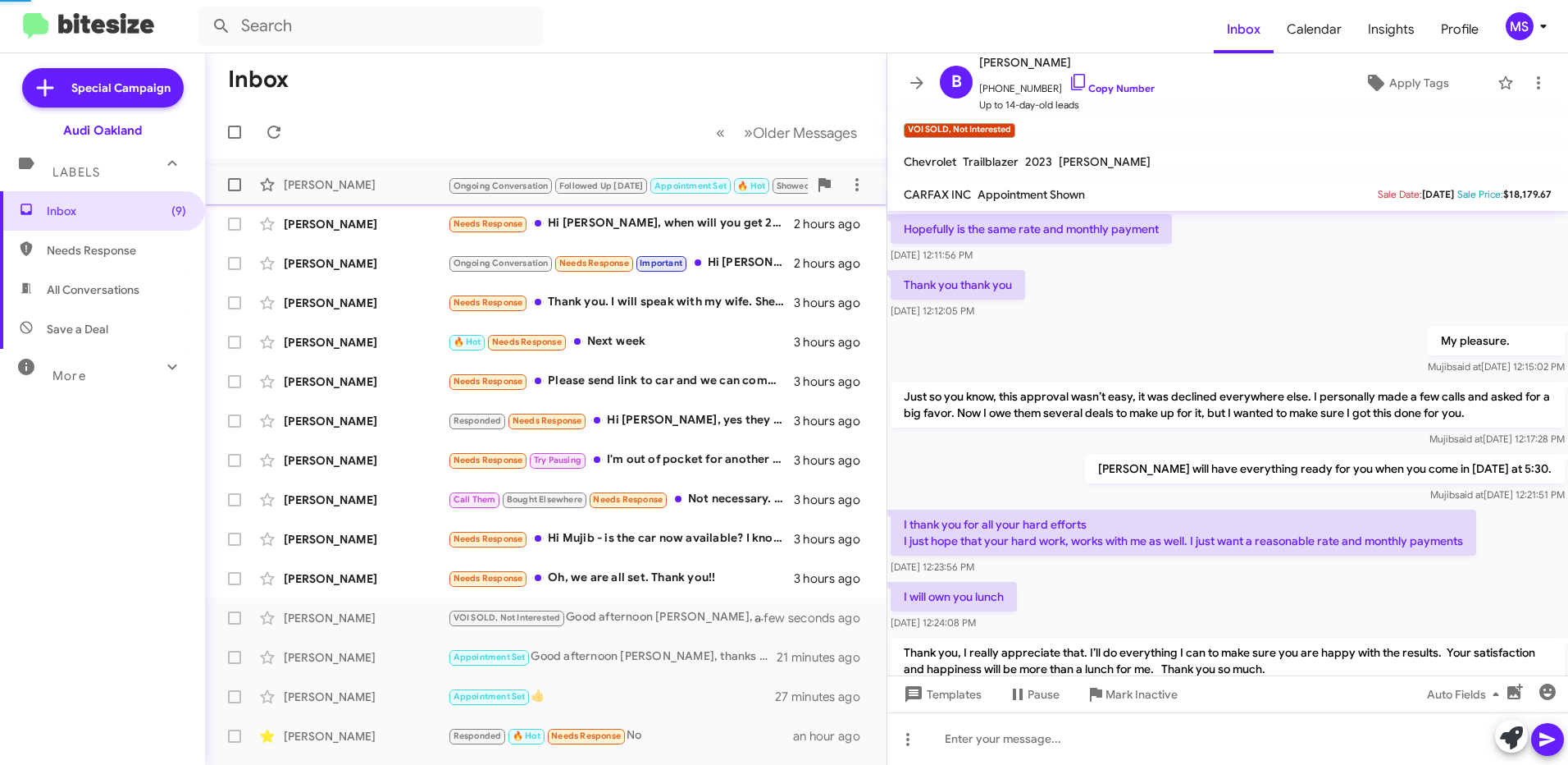
scroll to position [596, 0]
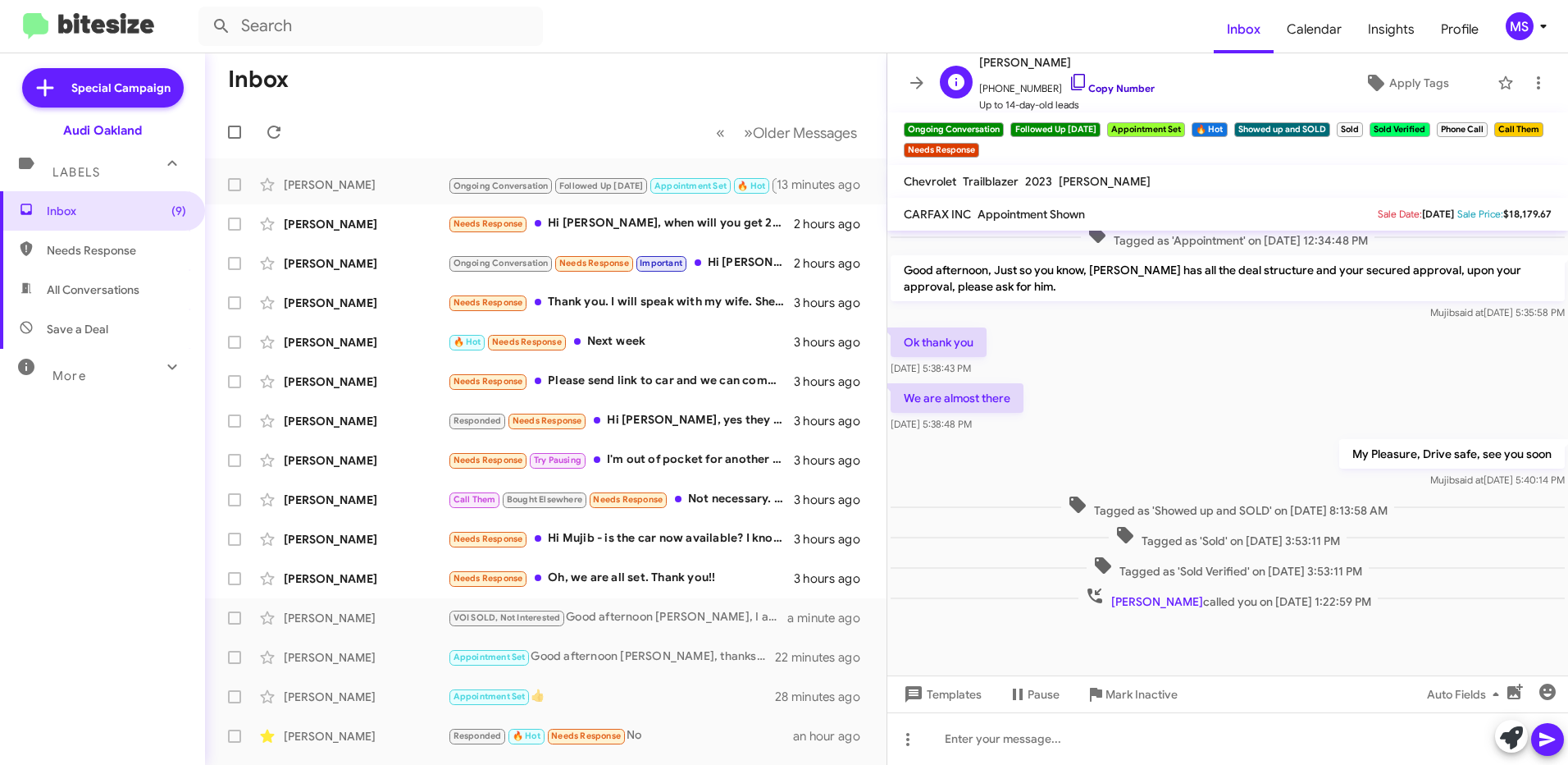
click at [1129, 89] on link "Copy Number" at bounding box center [1111, 88] width 86 height 12
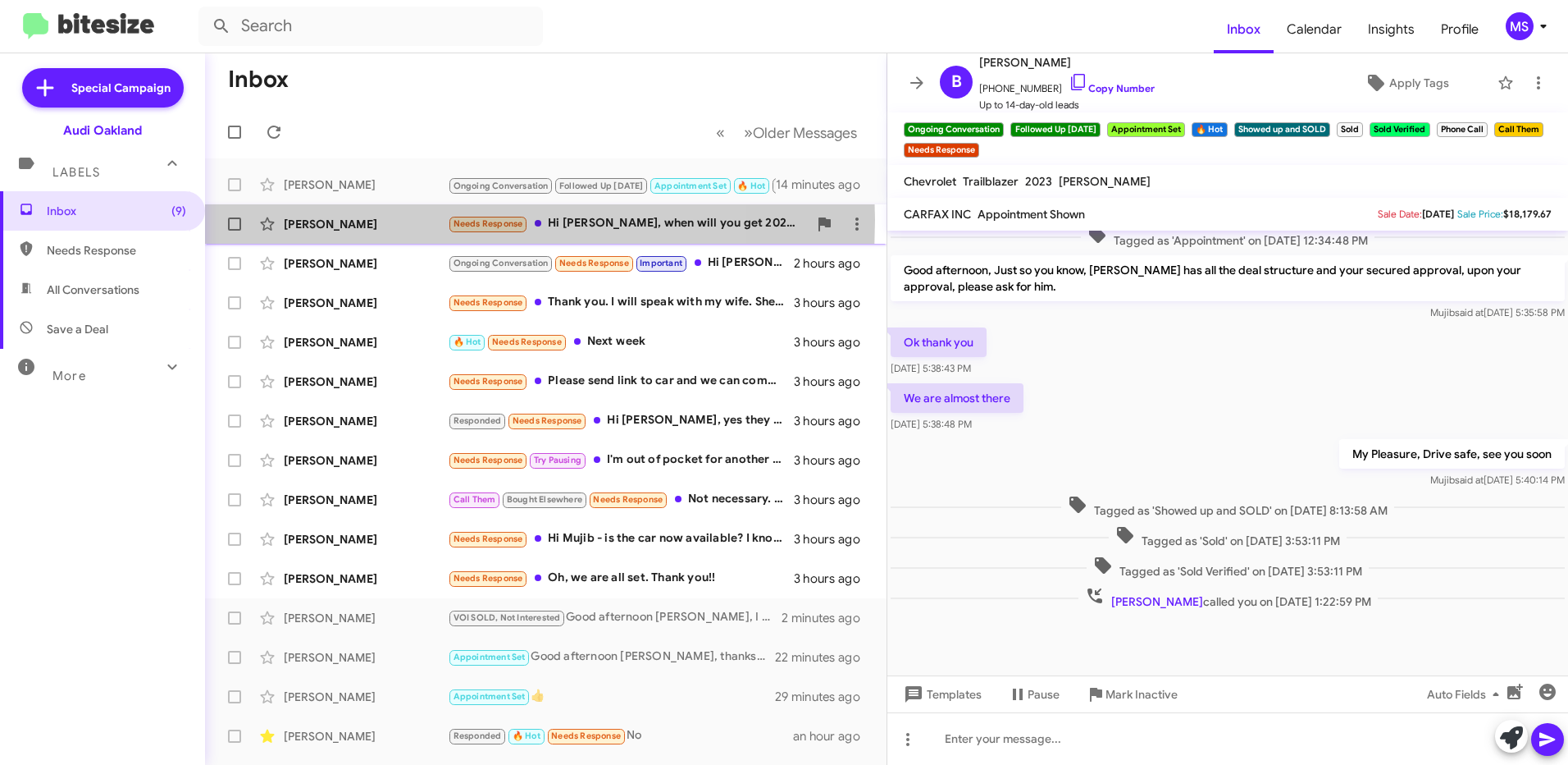
click at [394, 220] on div "[PERSON_NAME]" at bounding box center [366, 224] width 164 height 16
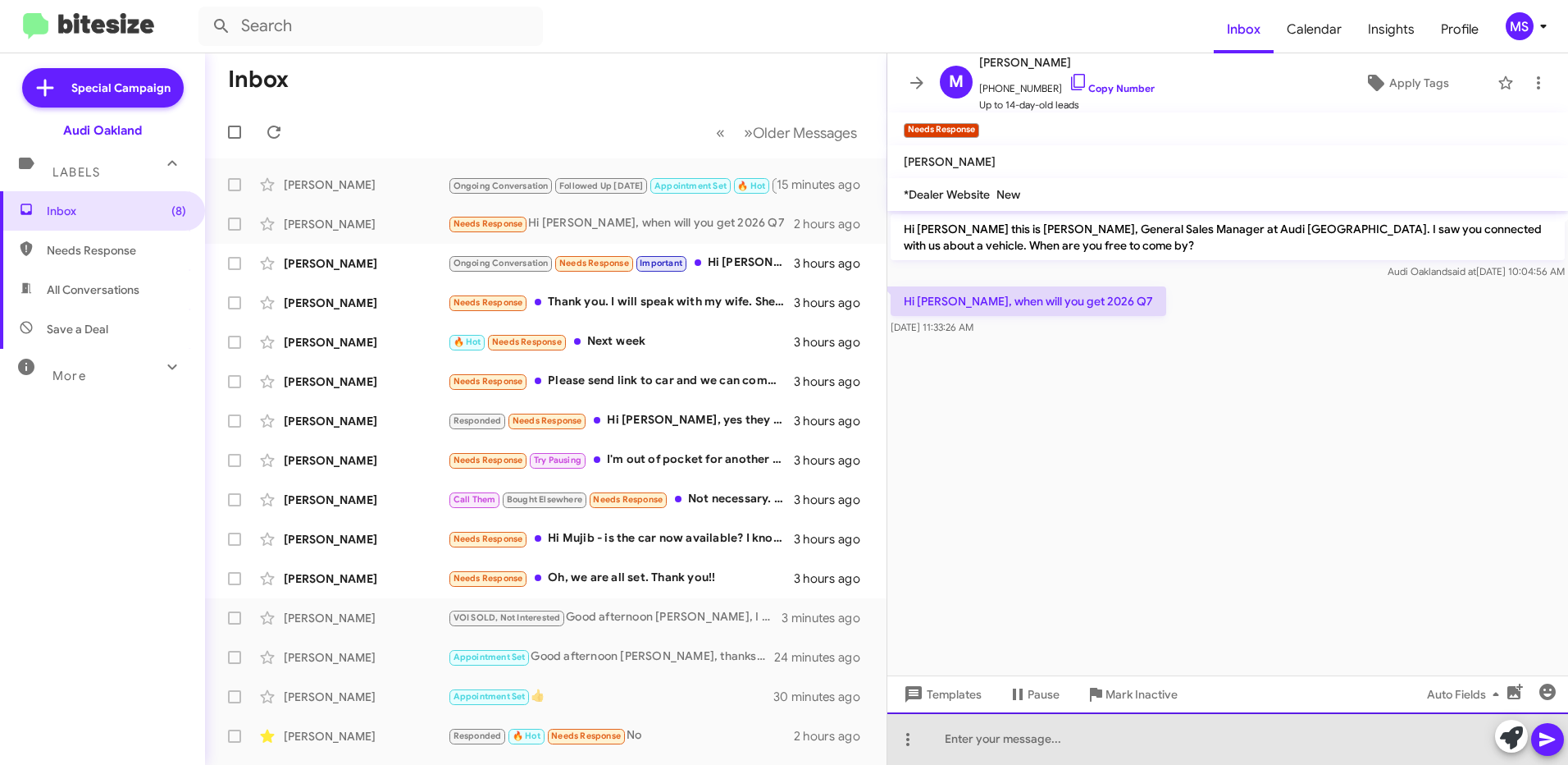
click at [1212, 732] on div at bounding box center [1227, 739] width 681 height 53
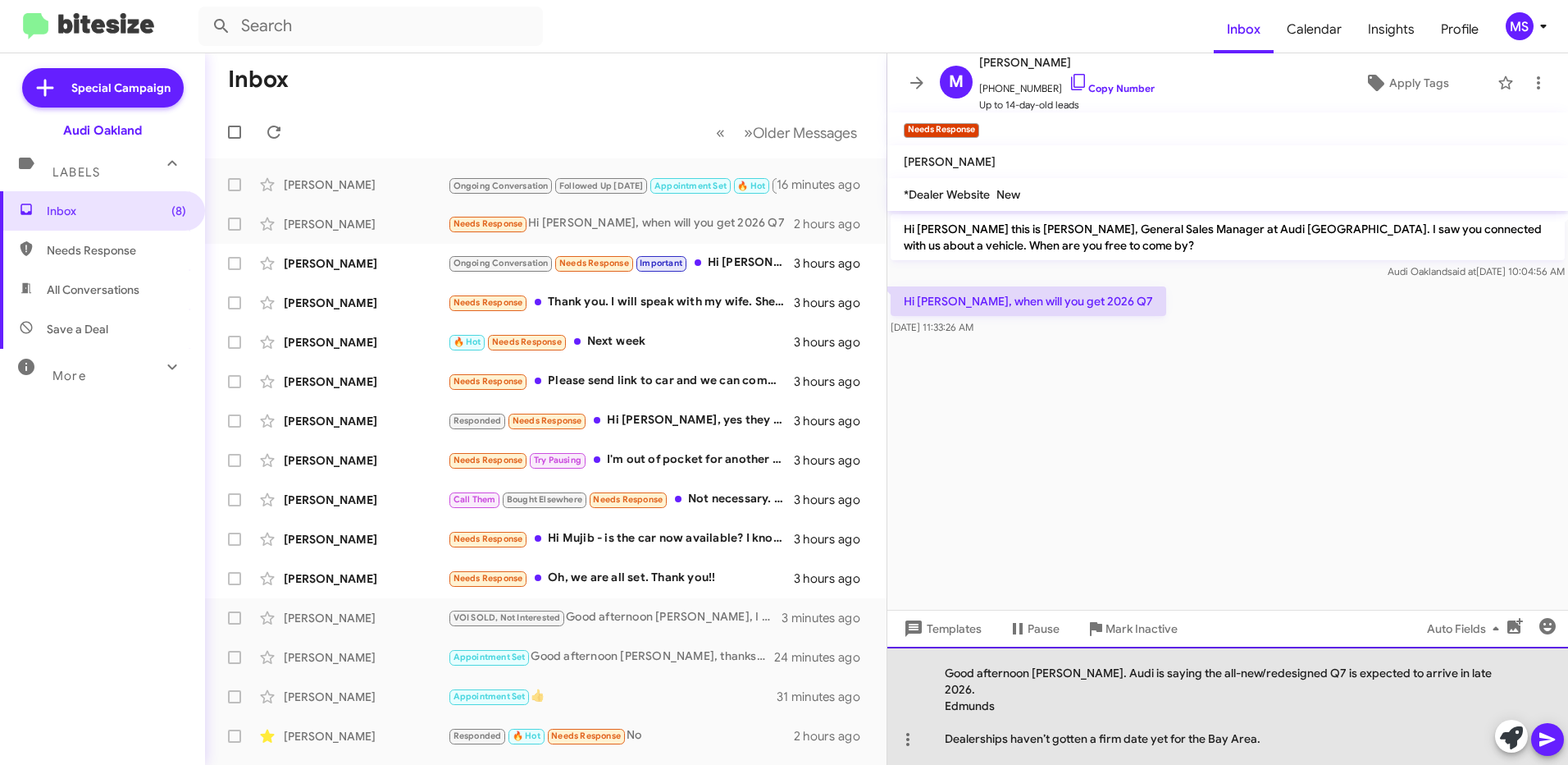
click at [942, 745] on div "Good afternoon [PERSON_NAME]. Audi is saying the all-new/redesigned Q7 is expec…" at bounding box center [1227, 706] width 681 height 118
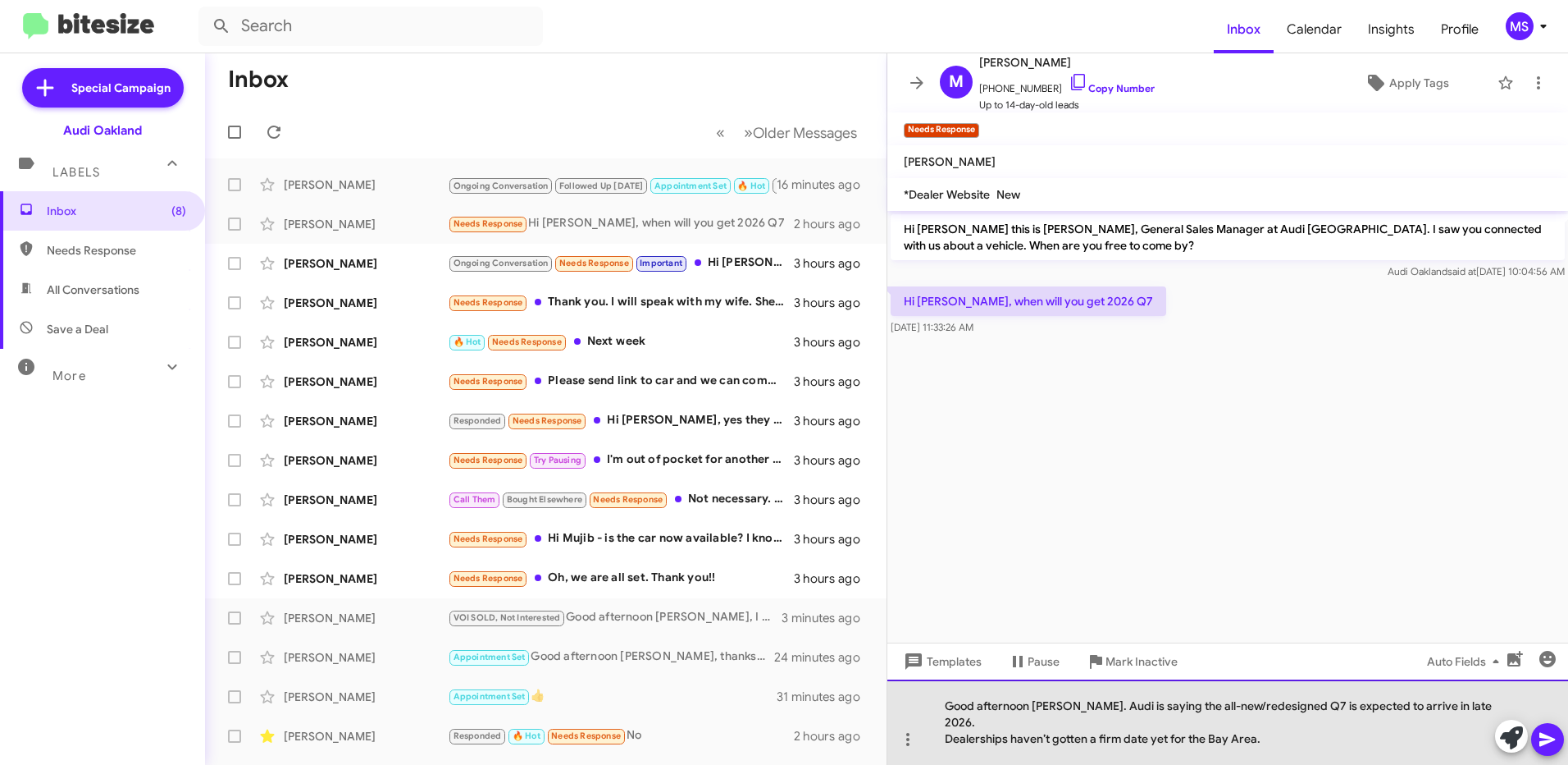
click at [1296, 743] on div "Dealerships haven’t gotten a firm date yet for the Bay Area." at bounding box center [1219, 739] width 549 height 16
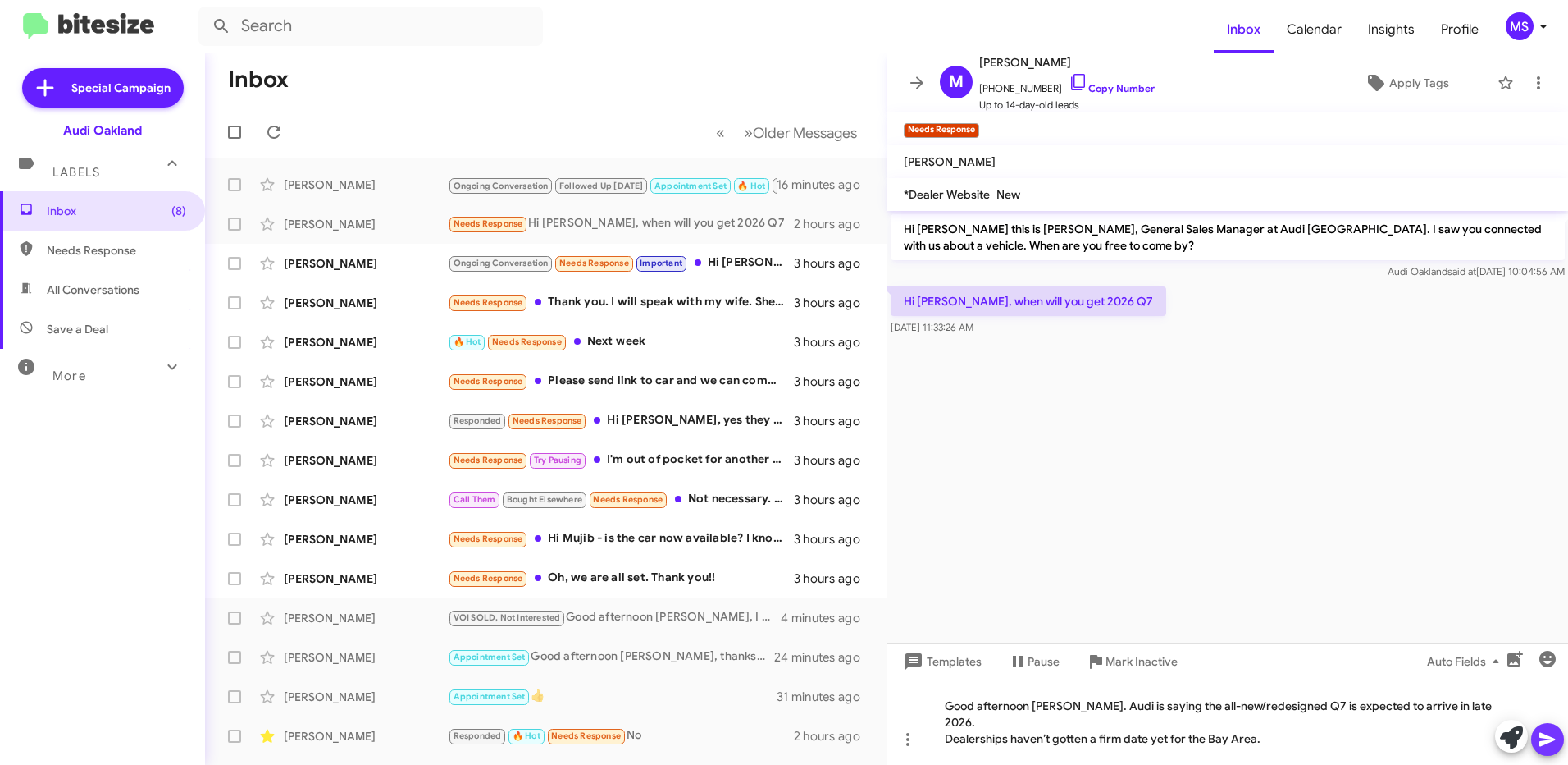
click at [1543, 737] on icon at bounding box center [1547, 740] width 16 height 14
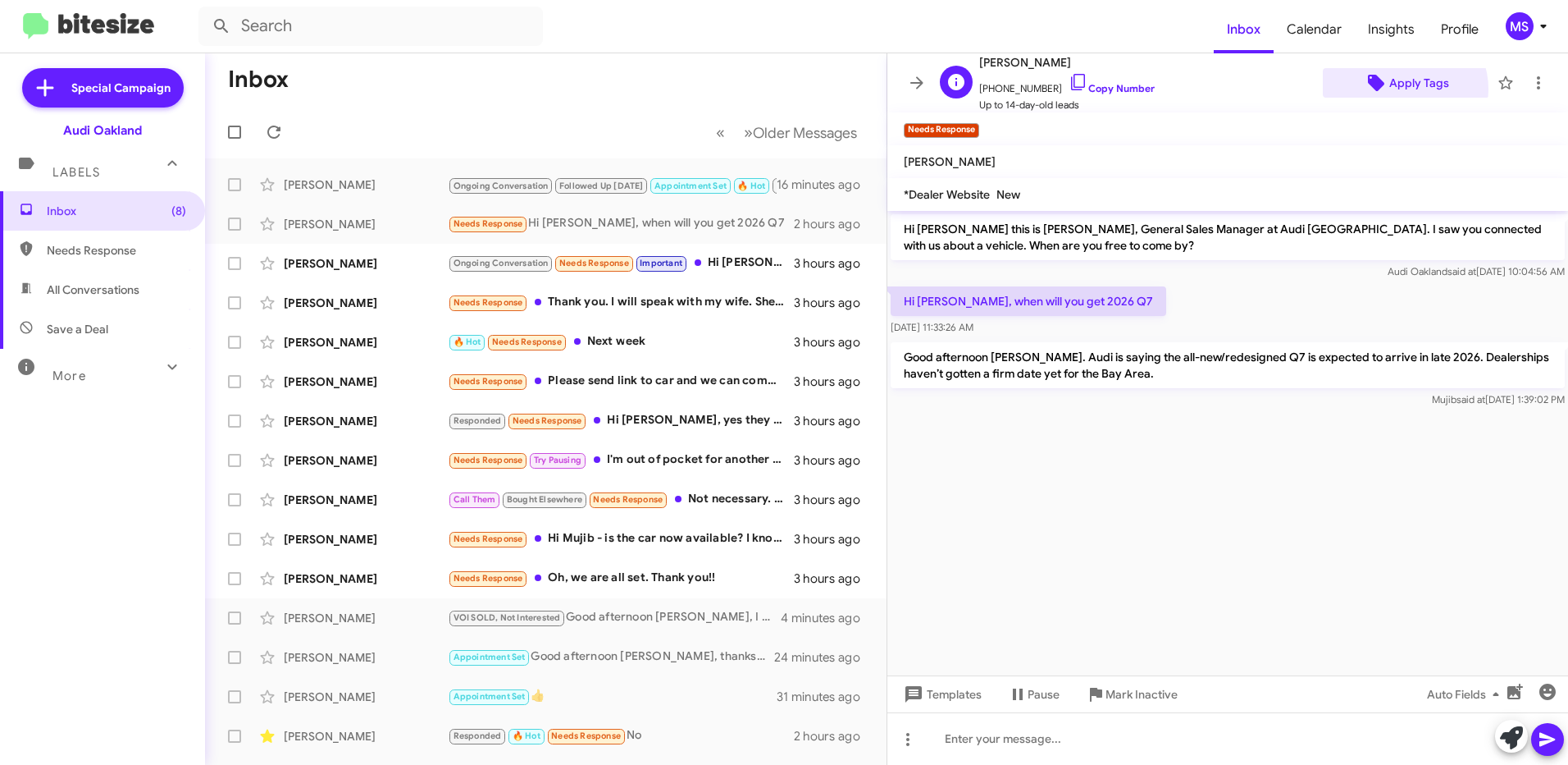
click at [1392, 90] on span "Apply Tags" at bounding box center [1419, 83] width 60 height 30
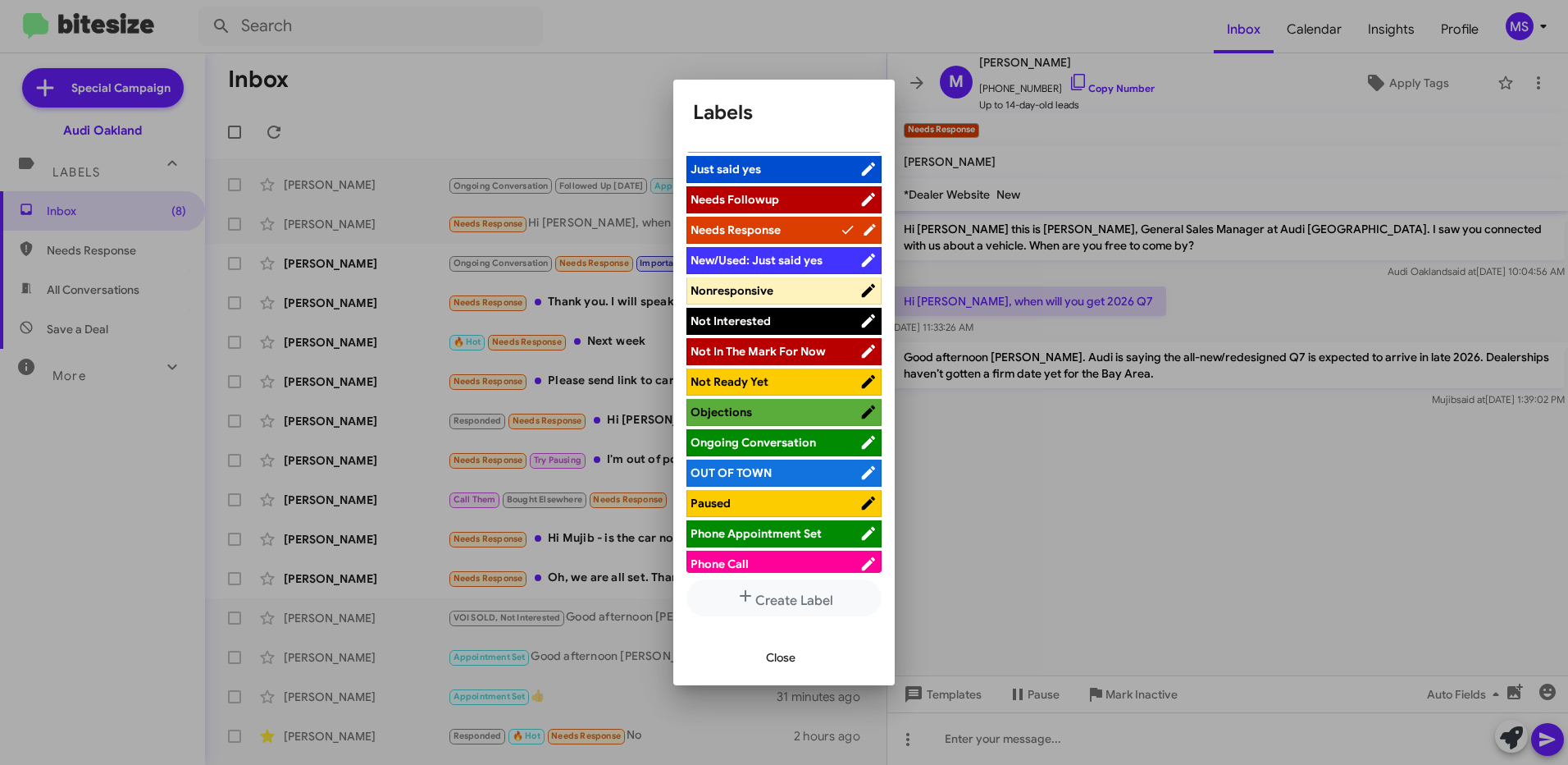
scroll to position [739, 0]
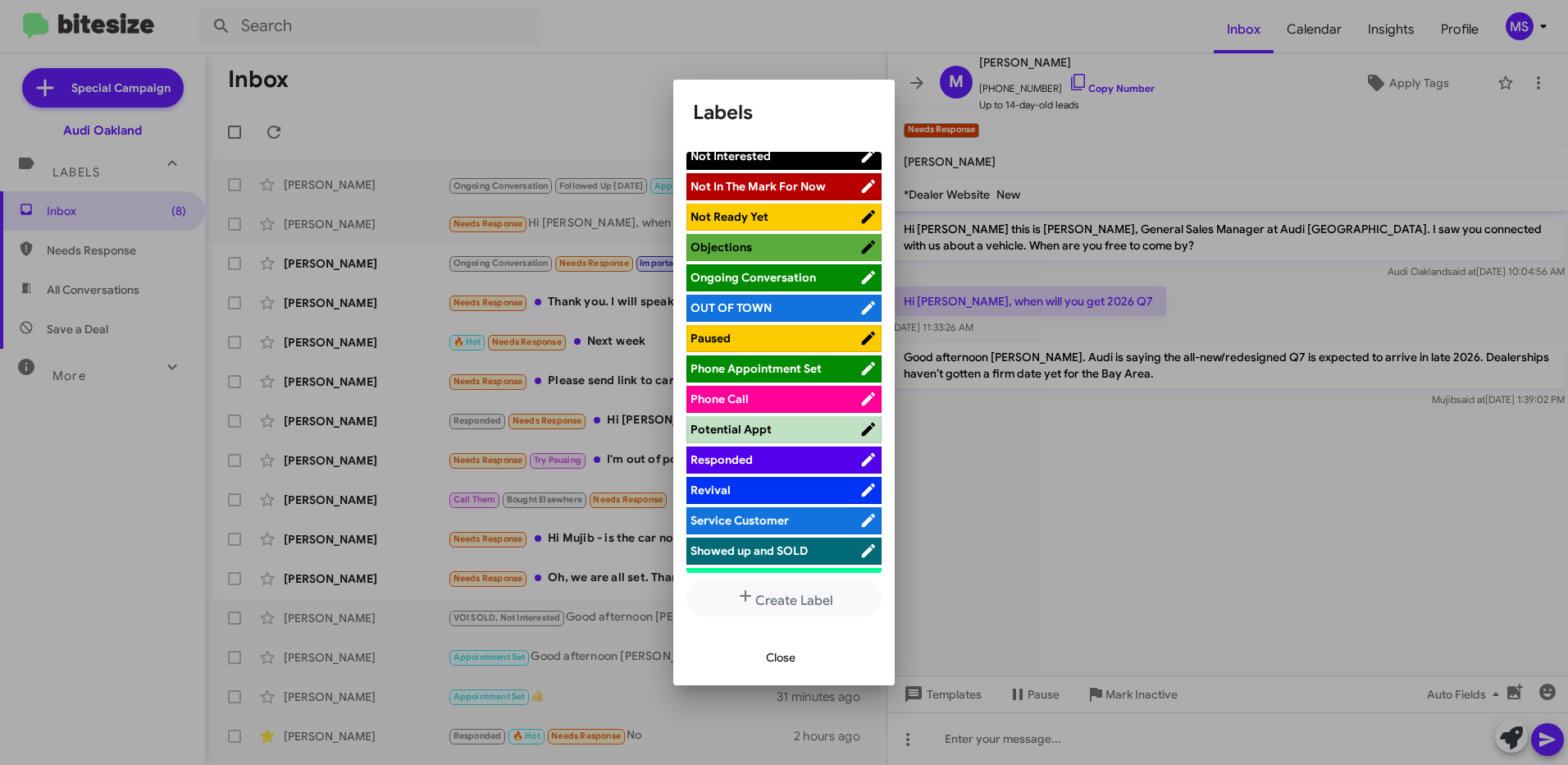
click at [807, 458] on span "Responded" at bounding box center [775, 459] width 169 height 16
click at [787, 653] on span "Close" at bounding box center [781, 657] width 30 height 30
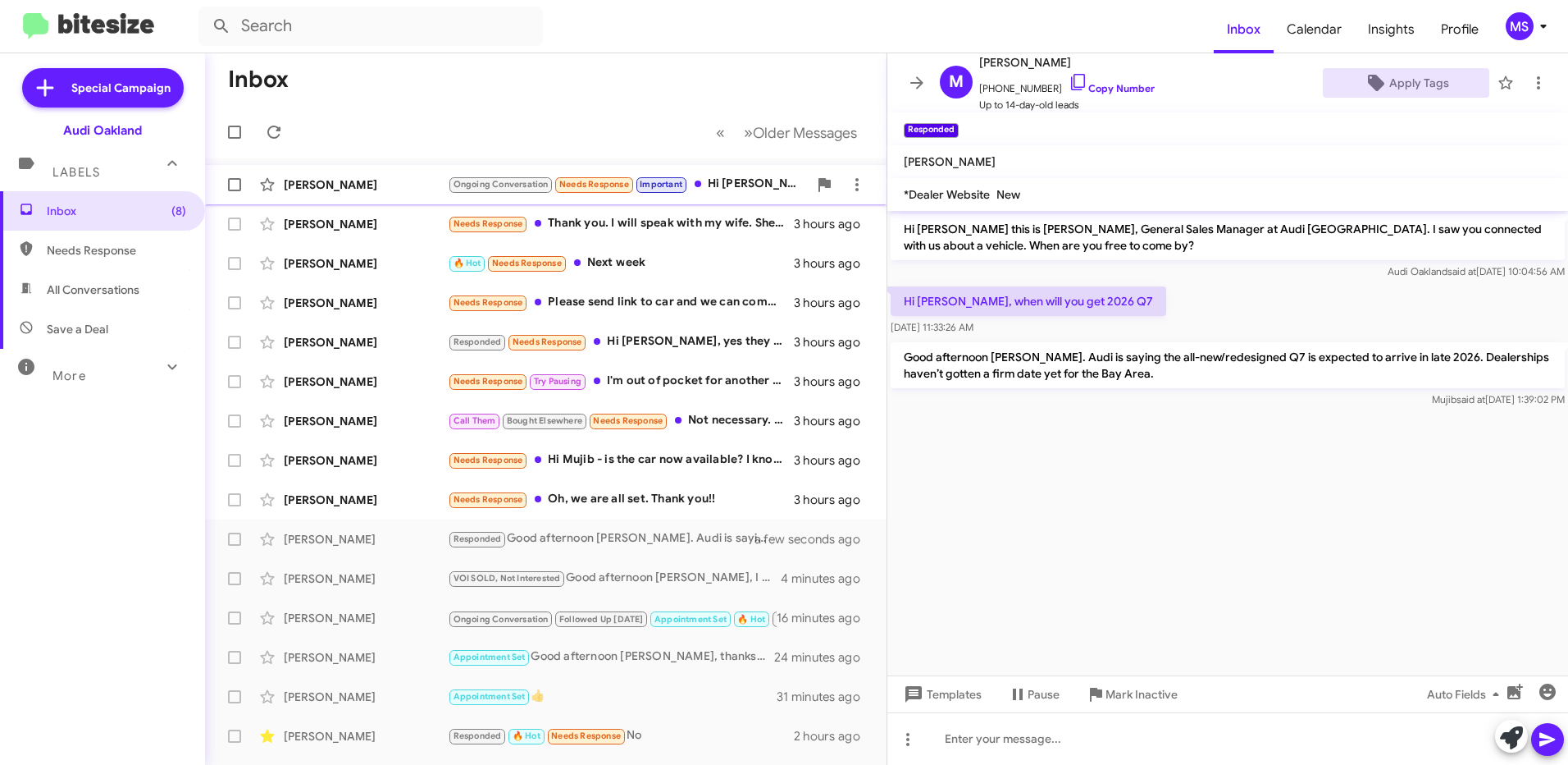
click at [374, 186] on div "[PERSON_NAME]" at bounding box center [366, 185] width 164 height 16
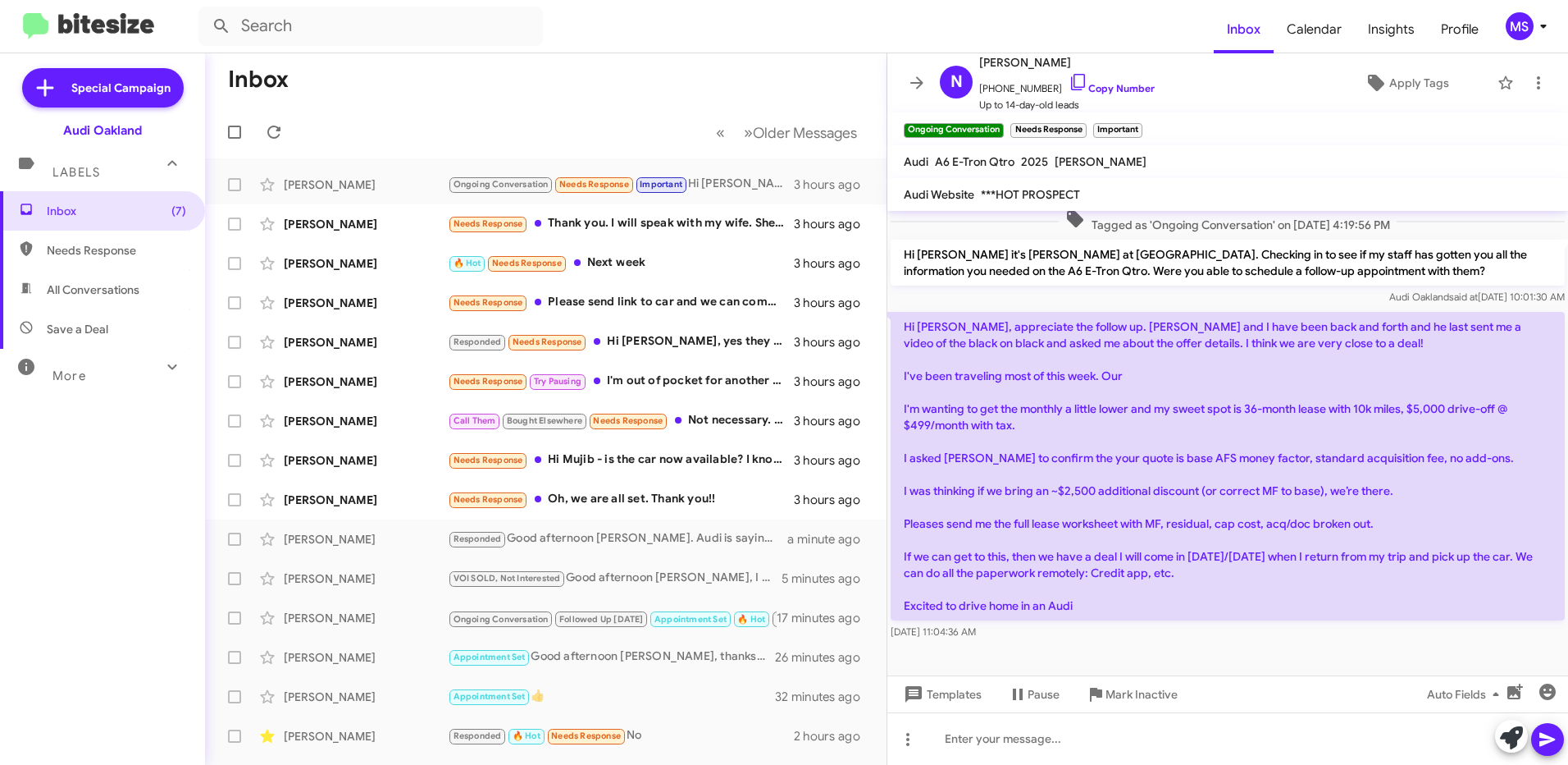
scroll to position [760, 0]
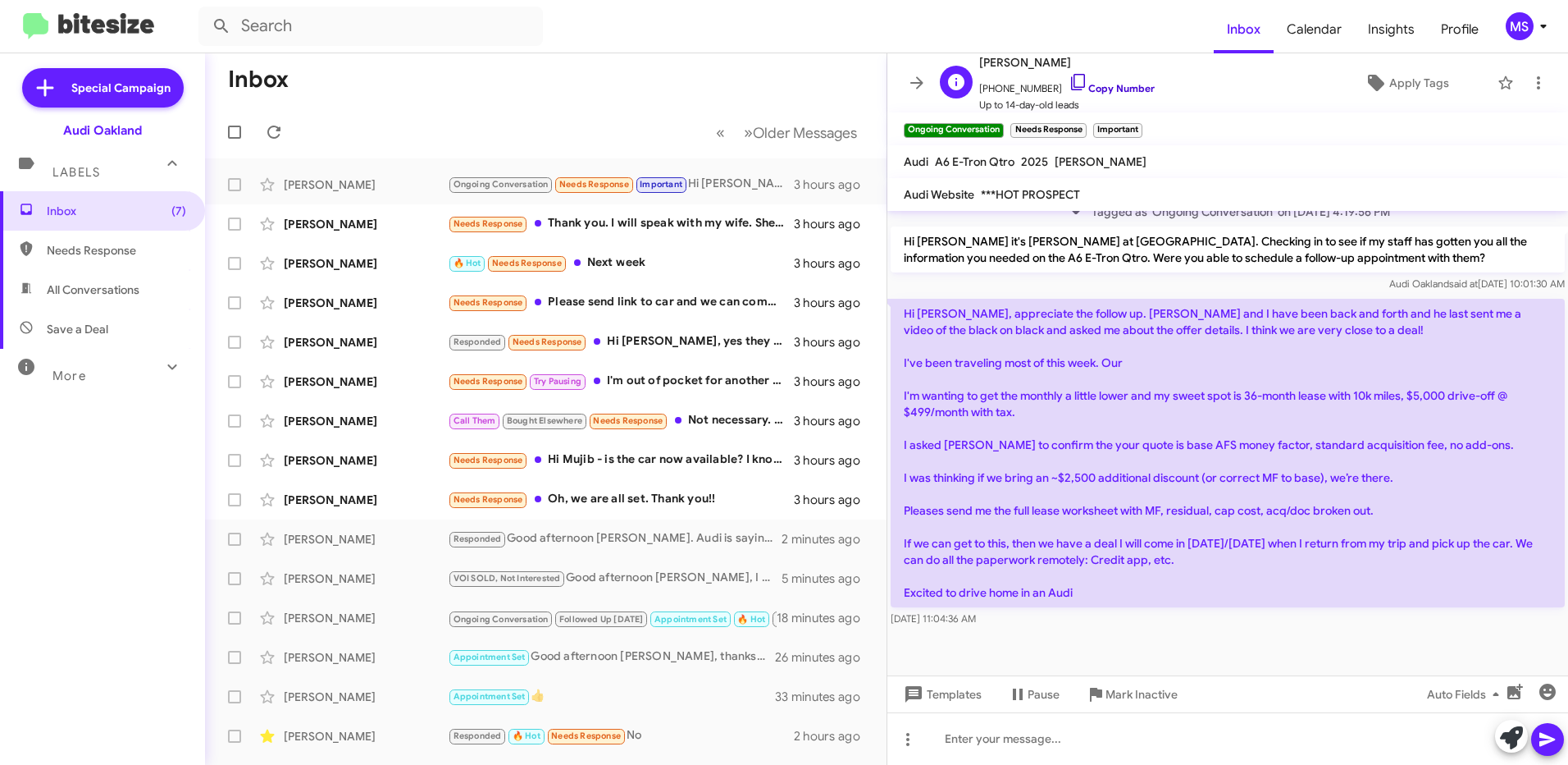
click at [1101, 90] on link "Copy Number" at bounding box center [1111, 88] width 86 height 12
drag, startPoint x: 1095, startPoint y: 597, endPoint x: 901, endPoint y: 307, distance: 348.9
click at [901, 307] on p "Hi [PERSON_NAME], appreciate the follow up. [PERSON_NAME] and I have been back …" at bounding box center [1227, 452] width 674 height 308
copy p "Hi [PERSON_NAME], appreciate the follow up. [PERSON_NAME] and I have been back …"
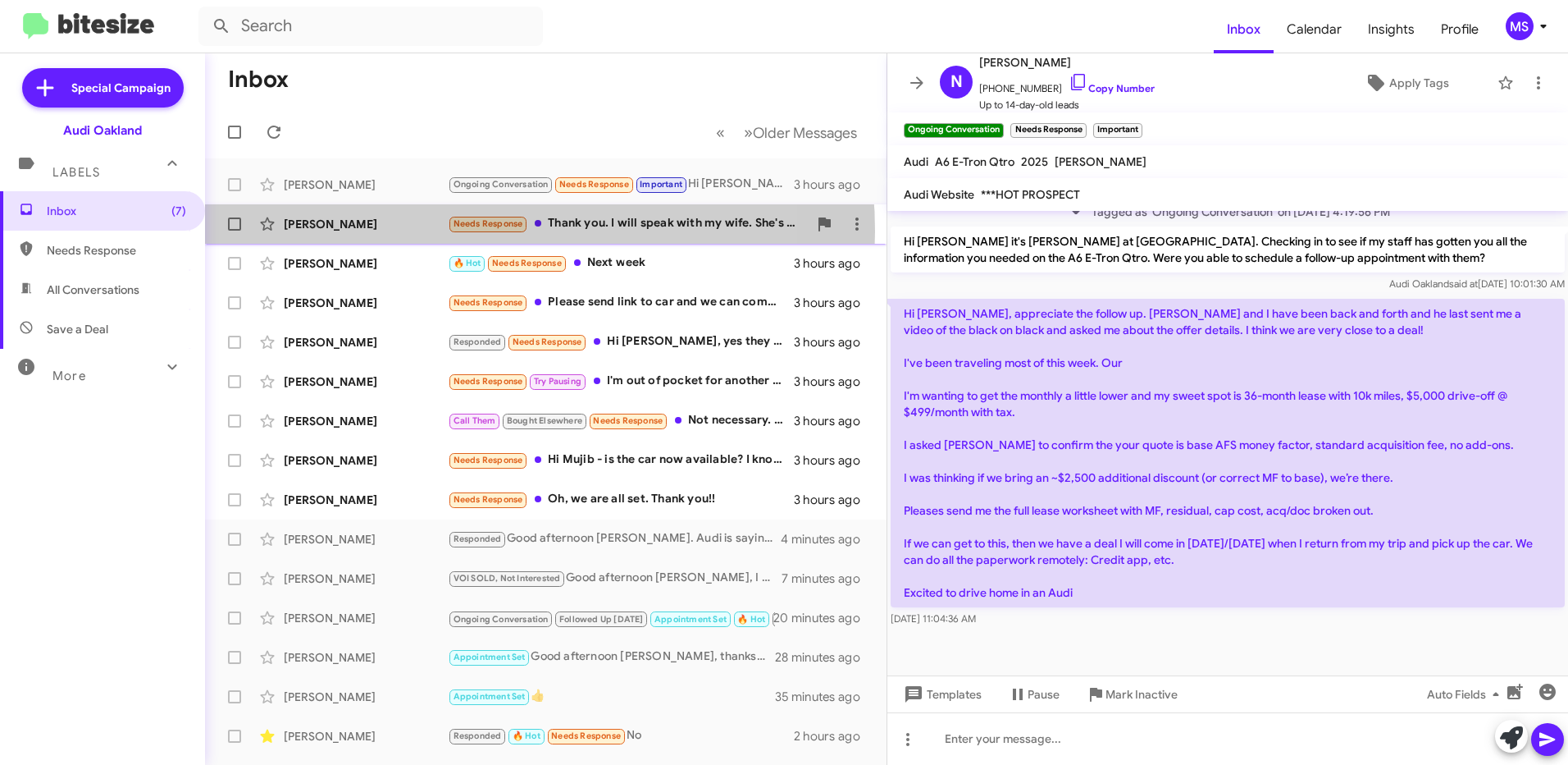
click at [419, 232] on div "[PERSON_NAME]" at bounding box center [366, 224] width 164 height 16
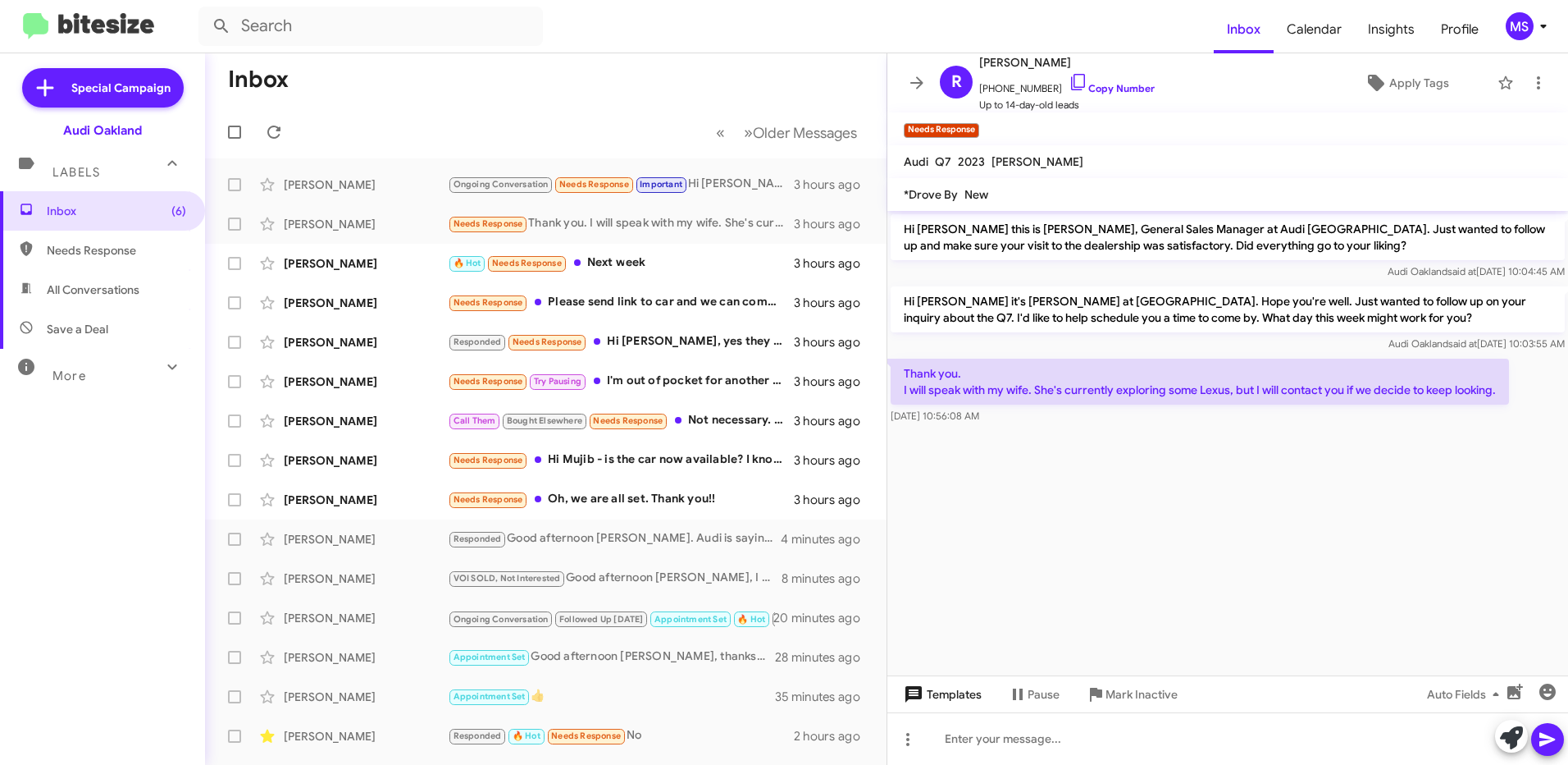
click at [973, 694] on span "Templates" at bounding box center [940, 694] width 81 height 30
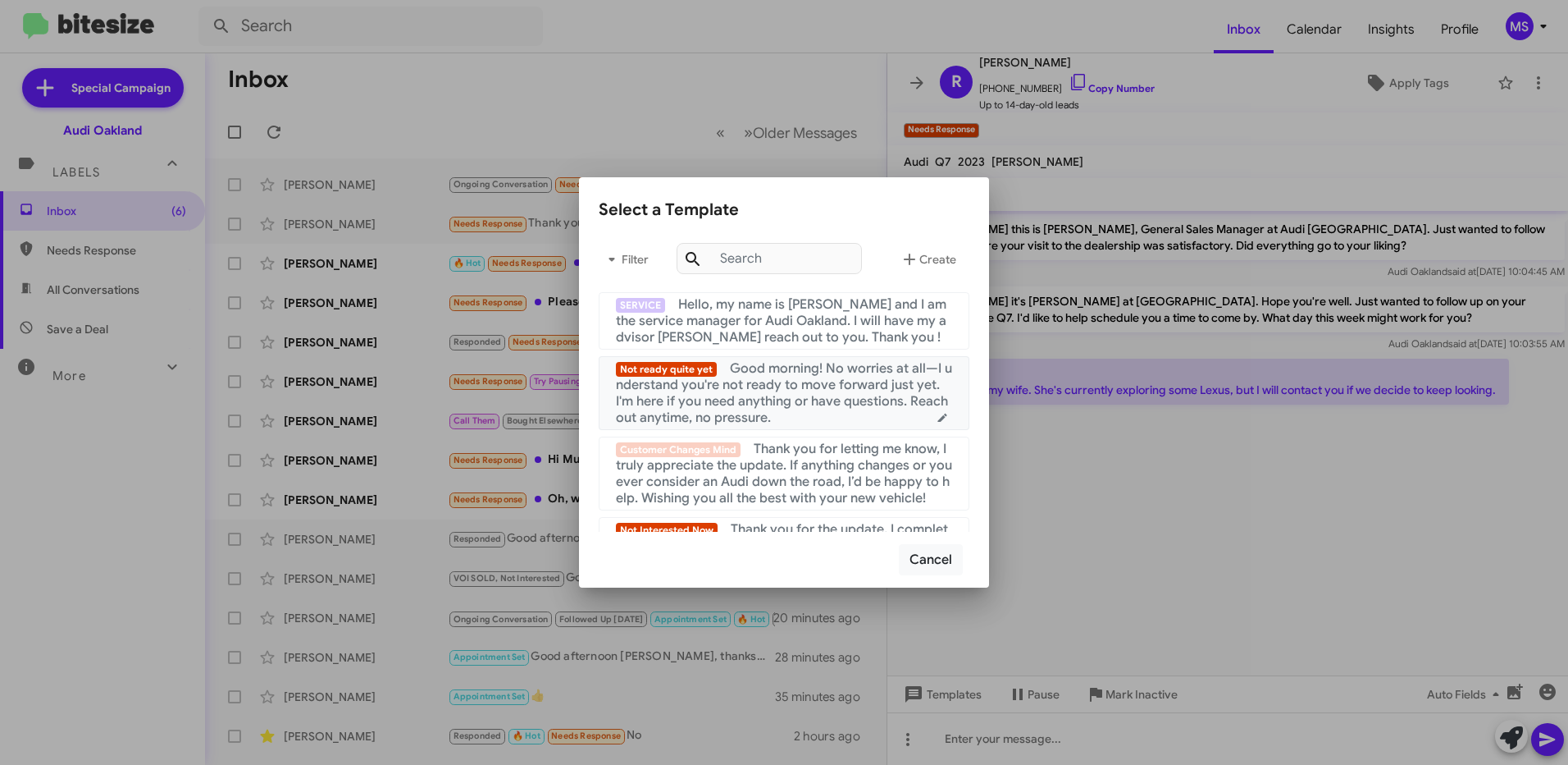
click at [789, 407] on span "Good morning! No worries at all—I understand you're not ready to move forward j…" at bounding box center [784, 393] width 336 height 66
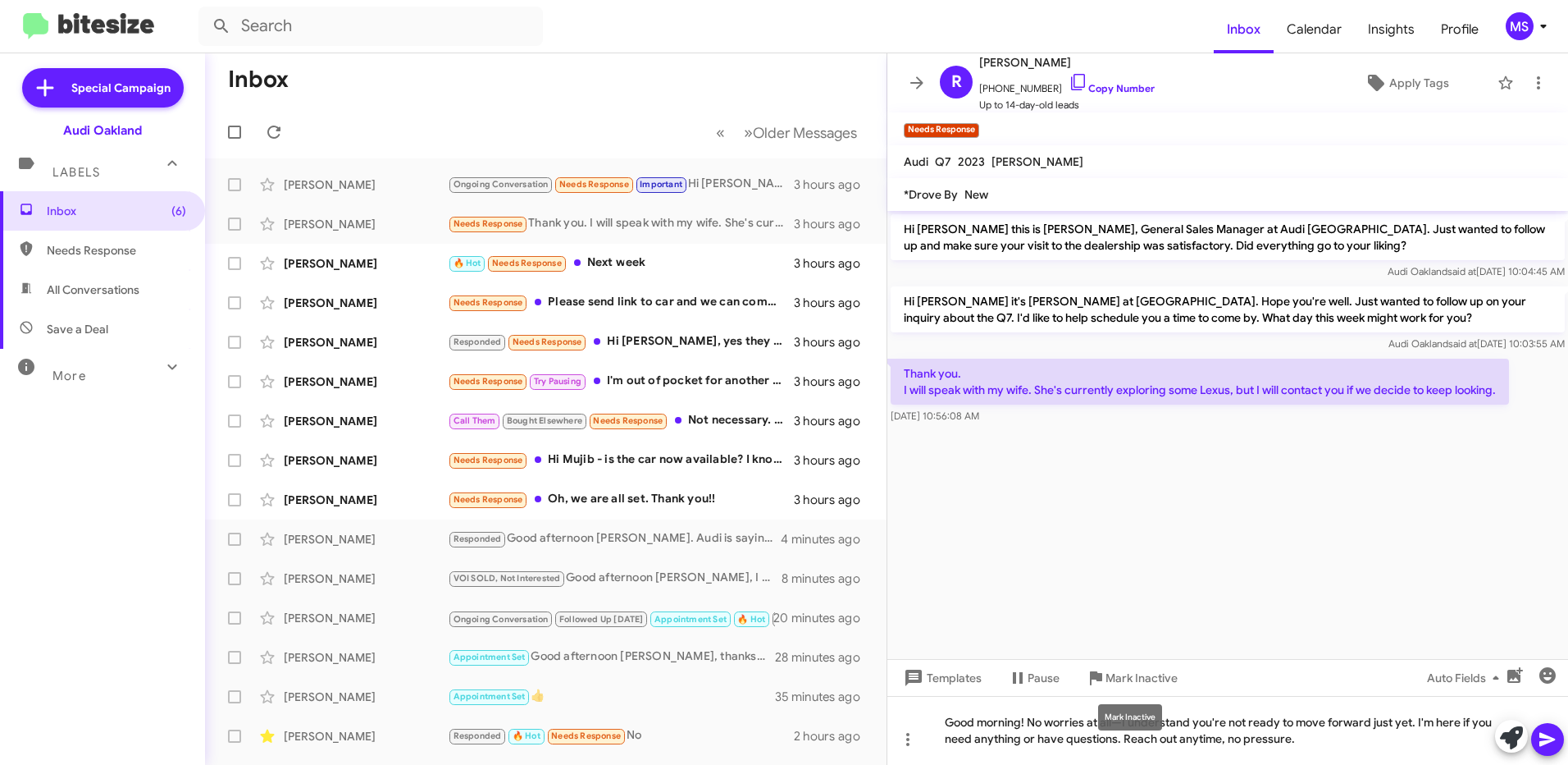
click at [1128, 719] on div "Mark Inactive" at bounding box center [1130, 717] width 64 height 26
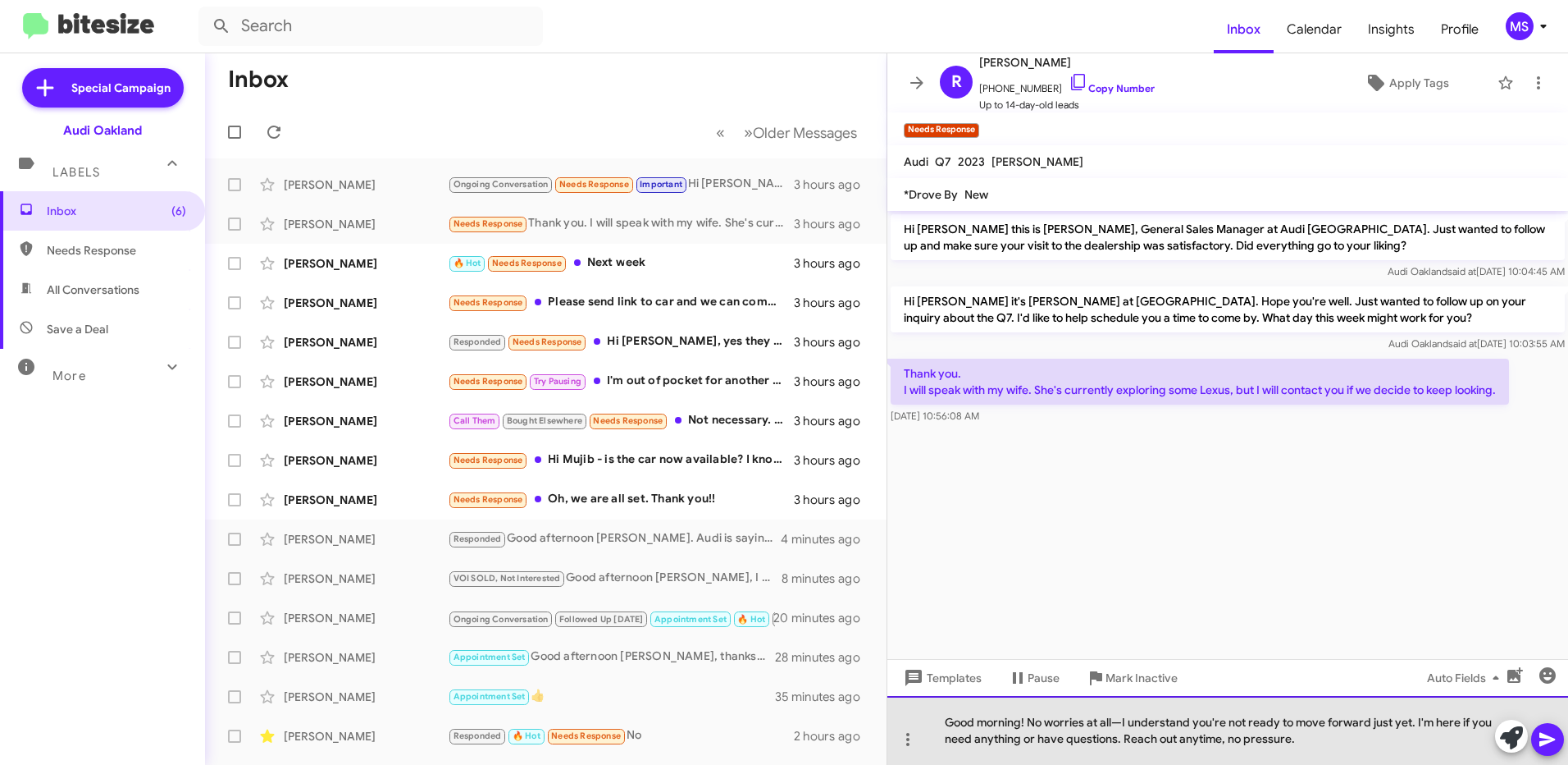
click at [1124, 720] on div "Good morning! No worries at all—I understand you're not ready to move forward j…" at bounding box center [1227, 730] width 681 height 69
click at [1021, 722] on div "Good morning! No worries at all, I understand you're not ready to move forward …" at bounding box center [1227, 730] width 681 height 69
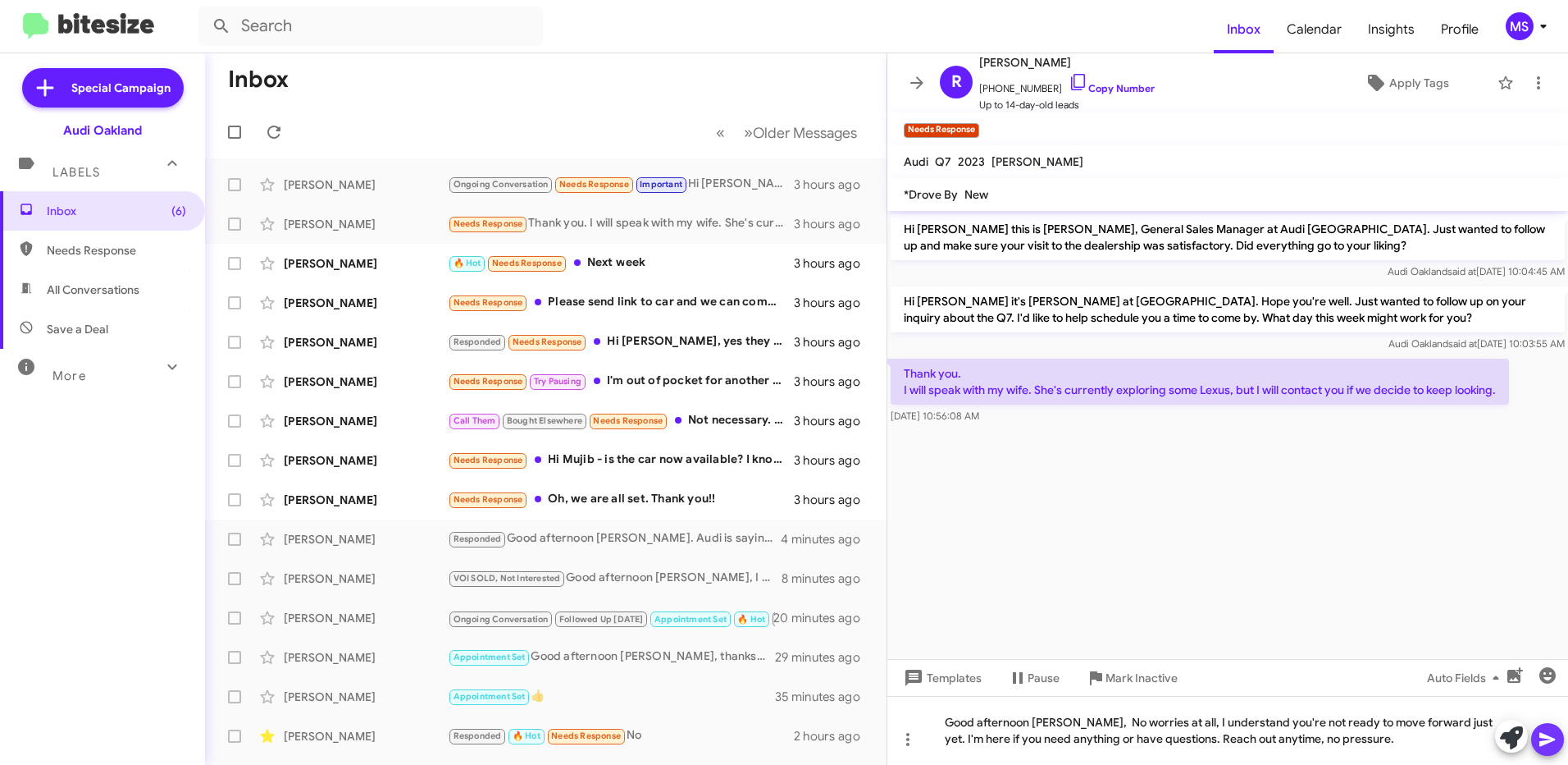
click at [1547, 741] on icon at bounding box center [1547, 740] width 16 height 14
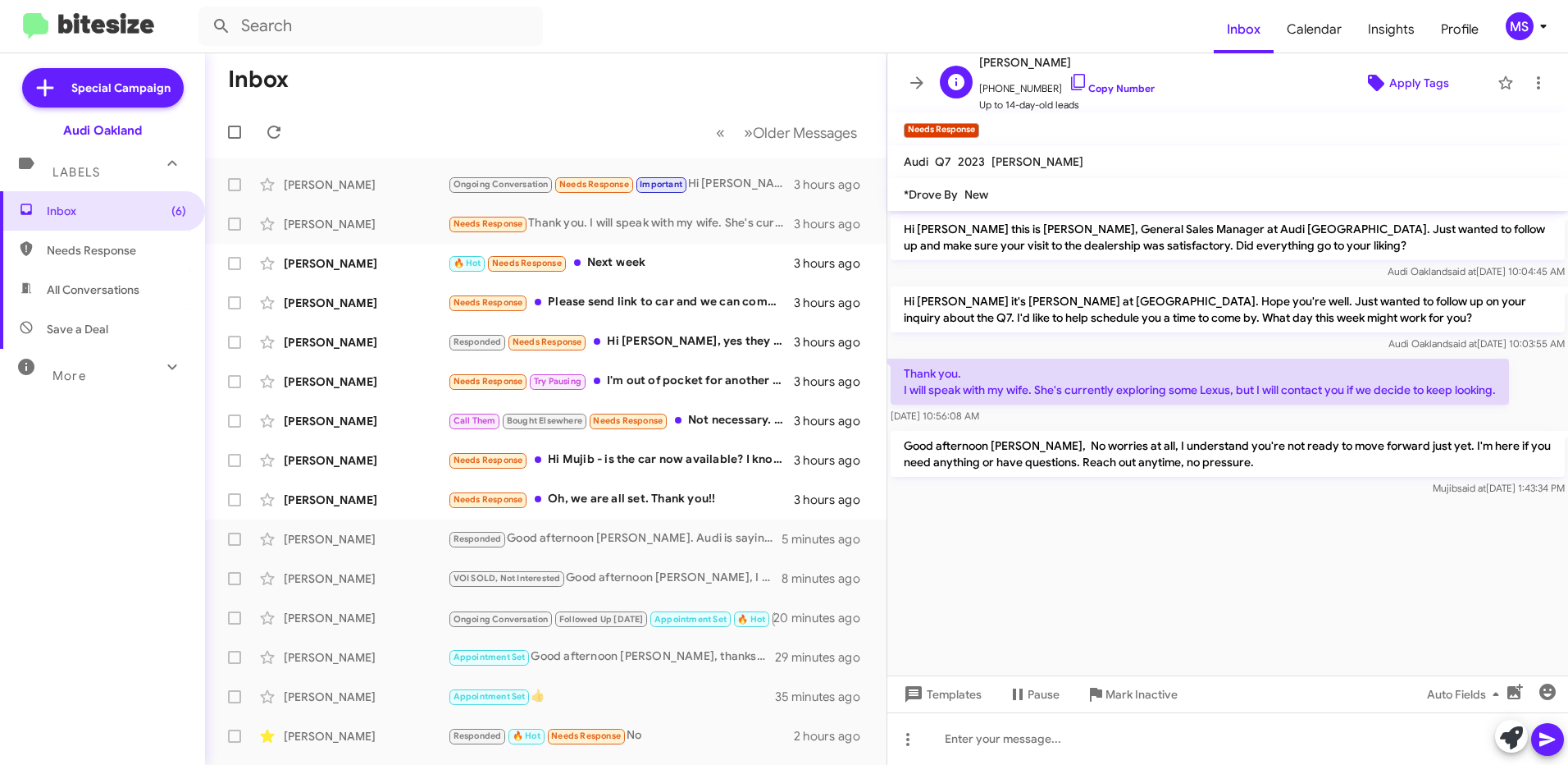
click at [1395, 81] on span "Apply Tags" at bounding box center [1419, 83] width 60 height 30
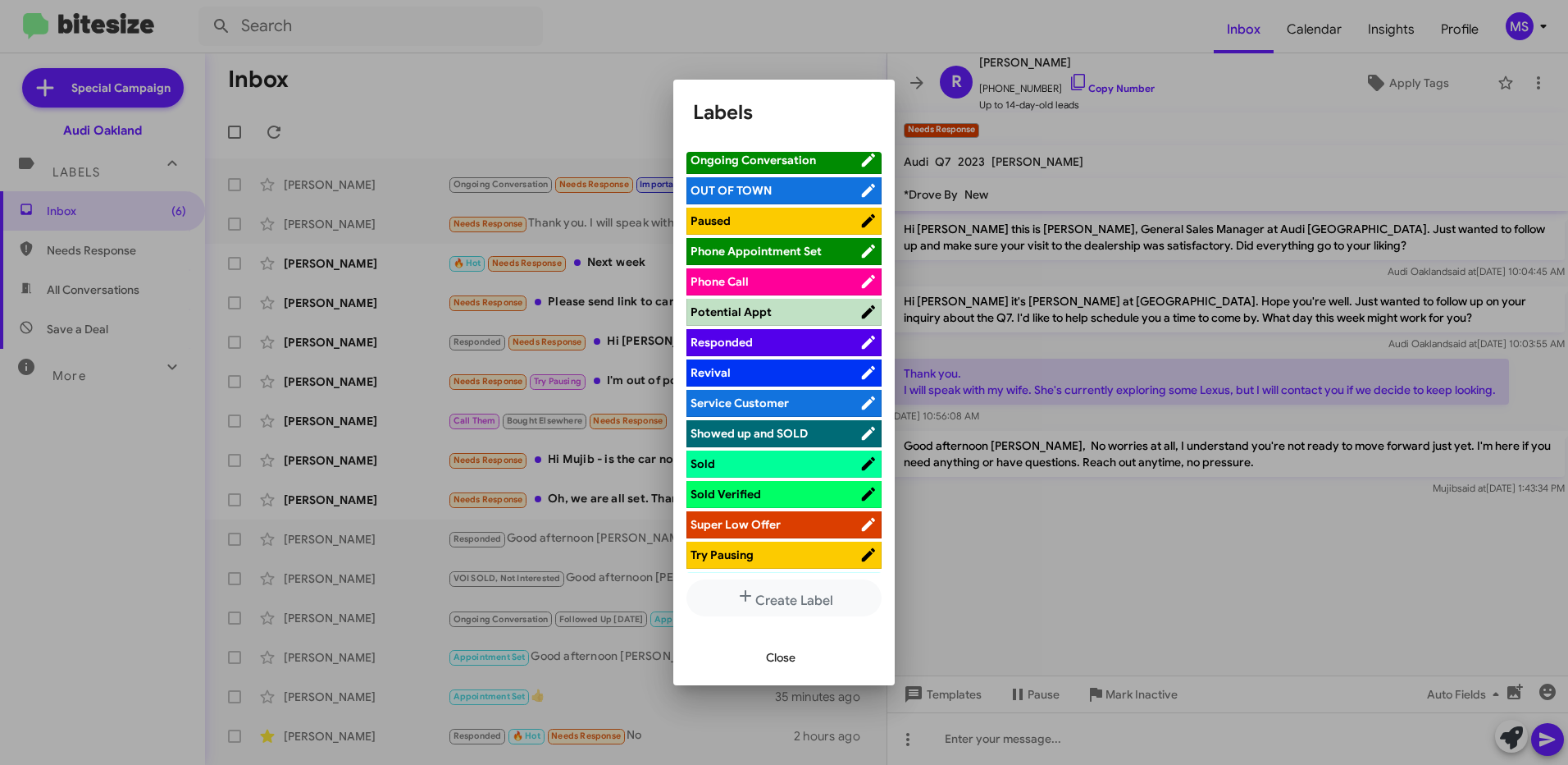
scroll to position [902, 0]
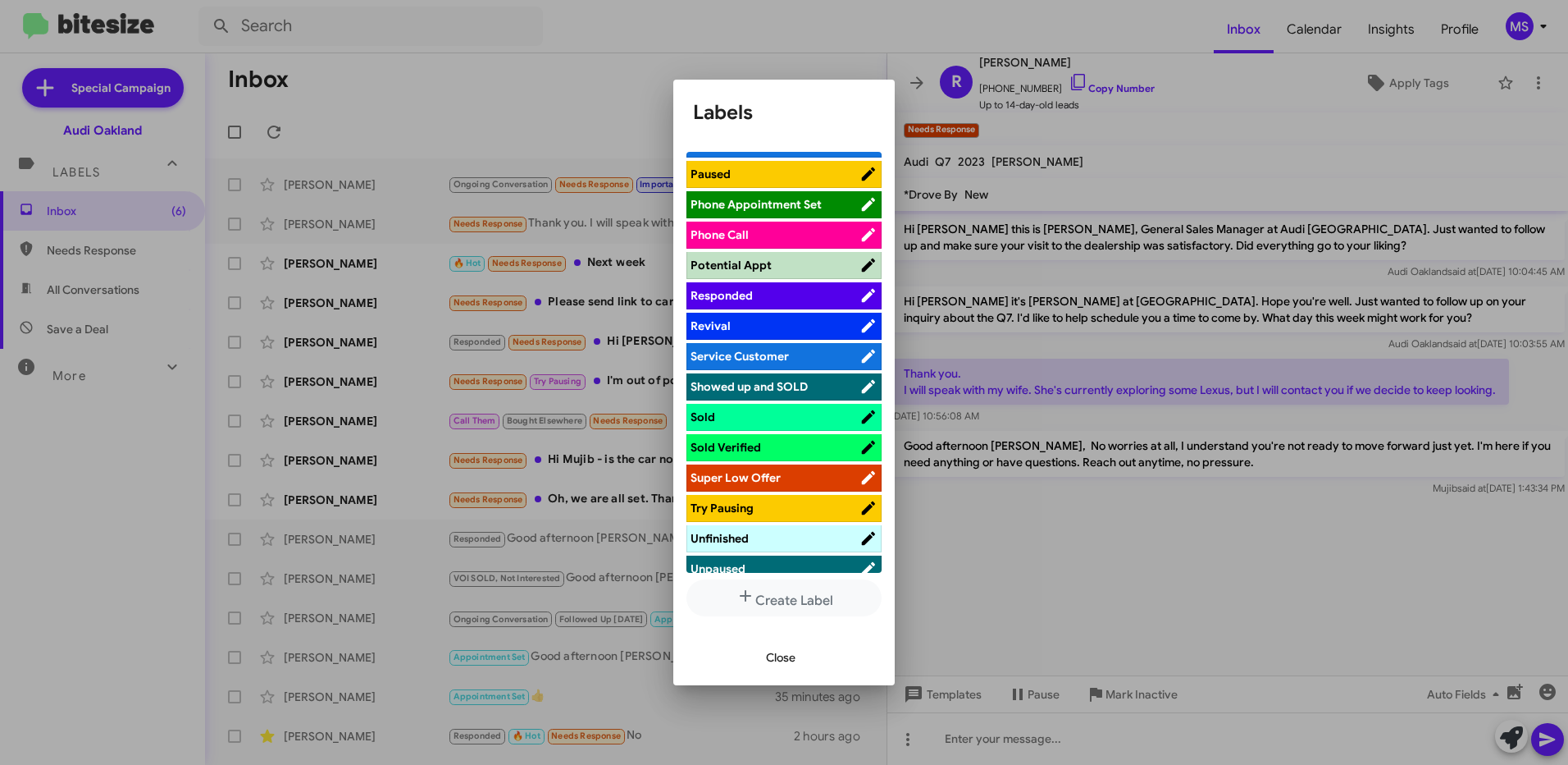
click at [778, 296] on span "Responded" at bounding box center [775, 295] width 169 height 16
click at [780, 657] on span "Close" at bounding box center [781, 657] width 30 height 30
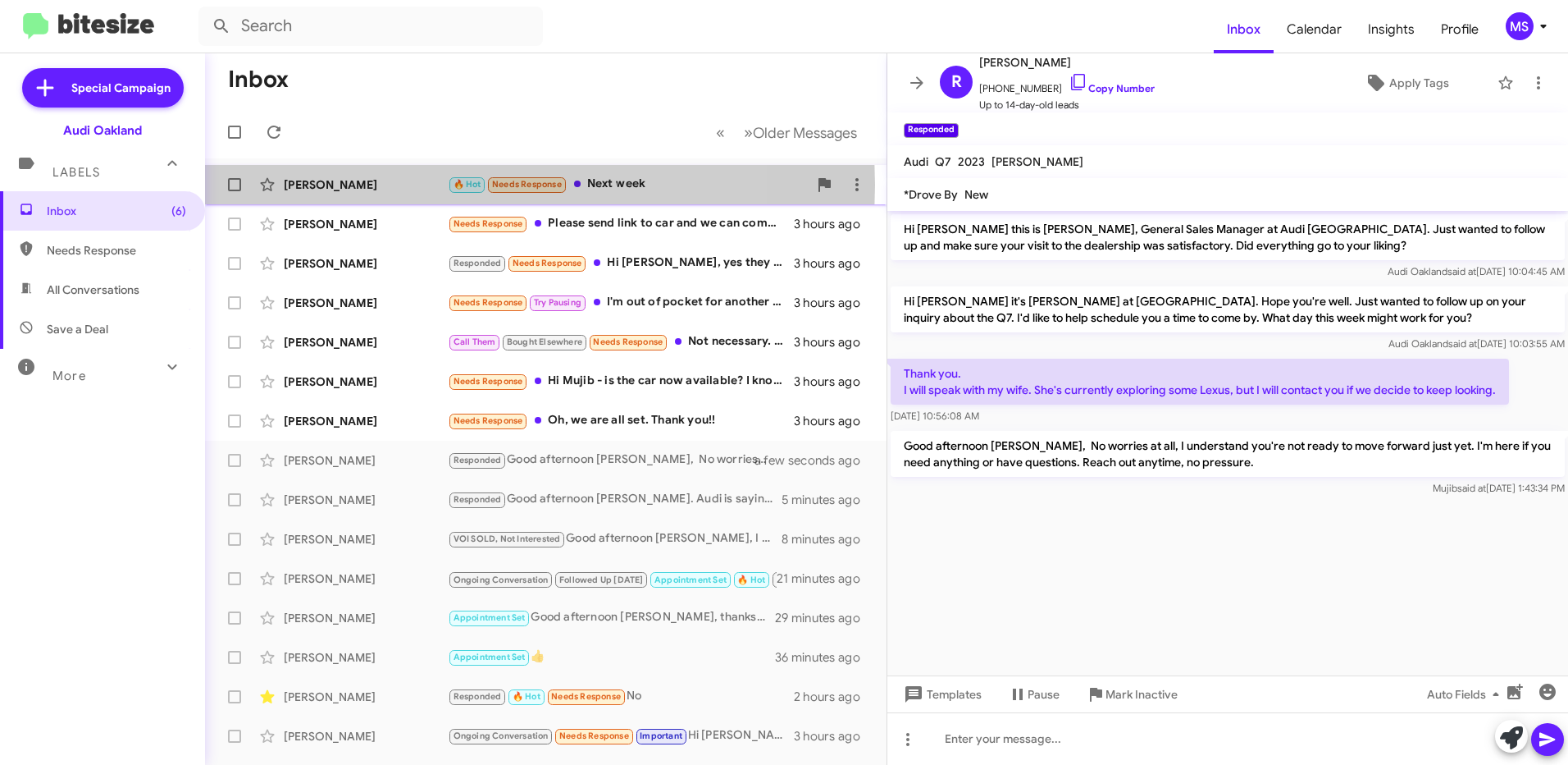
click at [403, 185] on div "[PERSON_NAME]" at bounding box center [366, 185] width 164 height 16
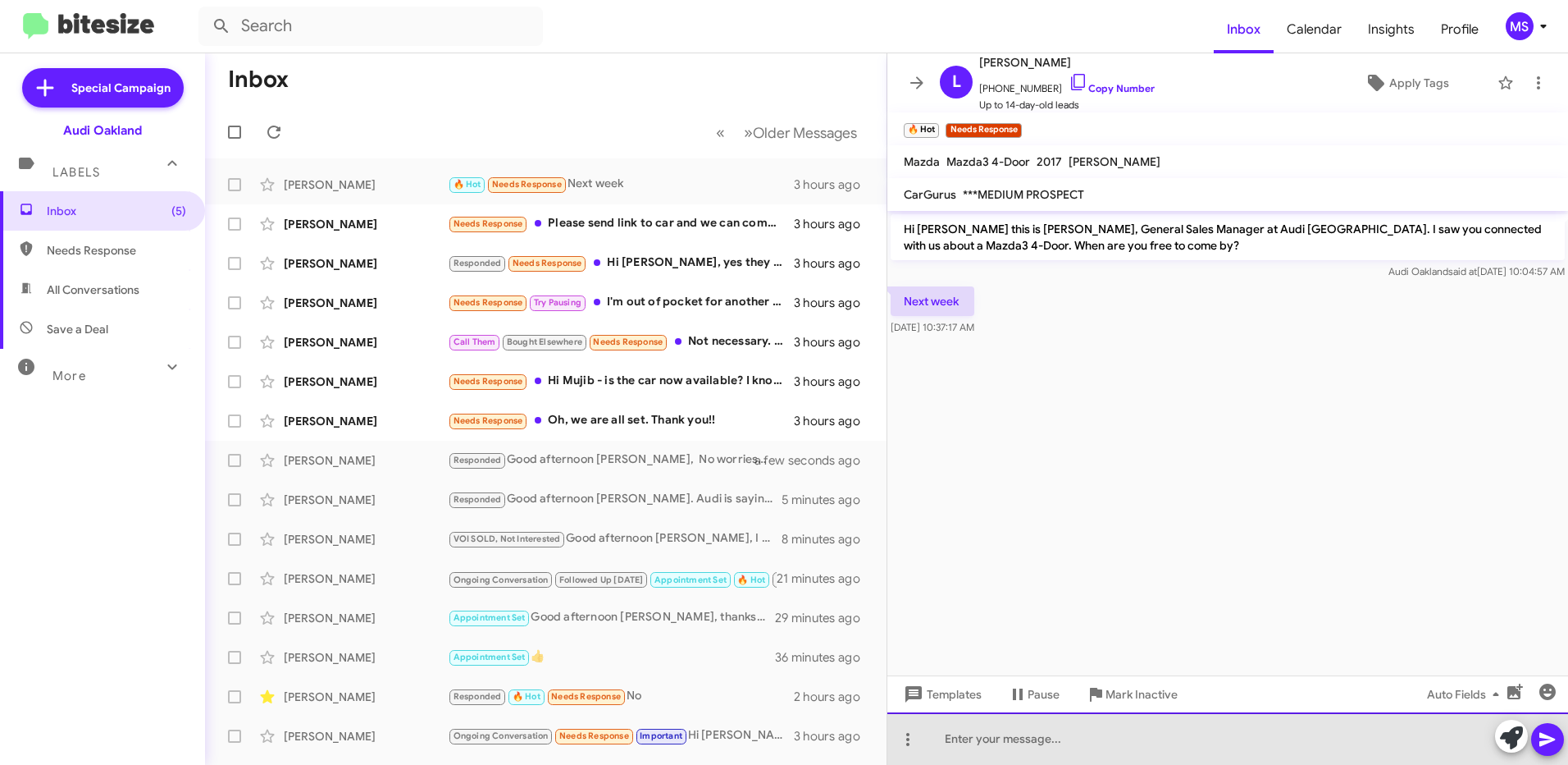
click at [1104, 751] on div at bounding box center [1227, 739] width 681 height 53
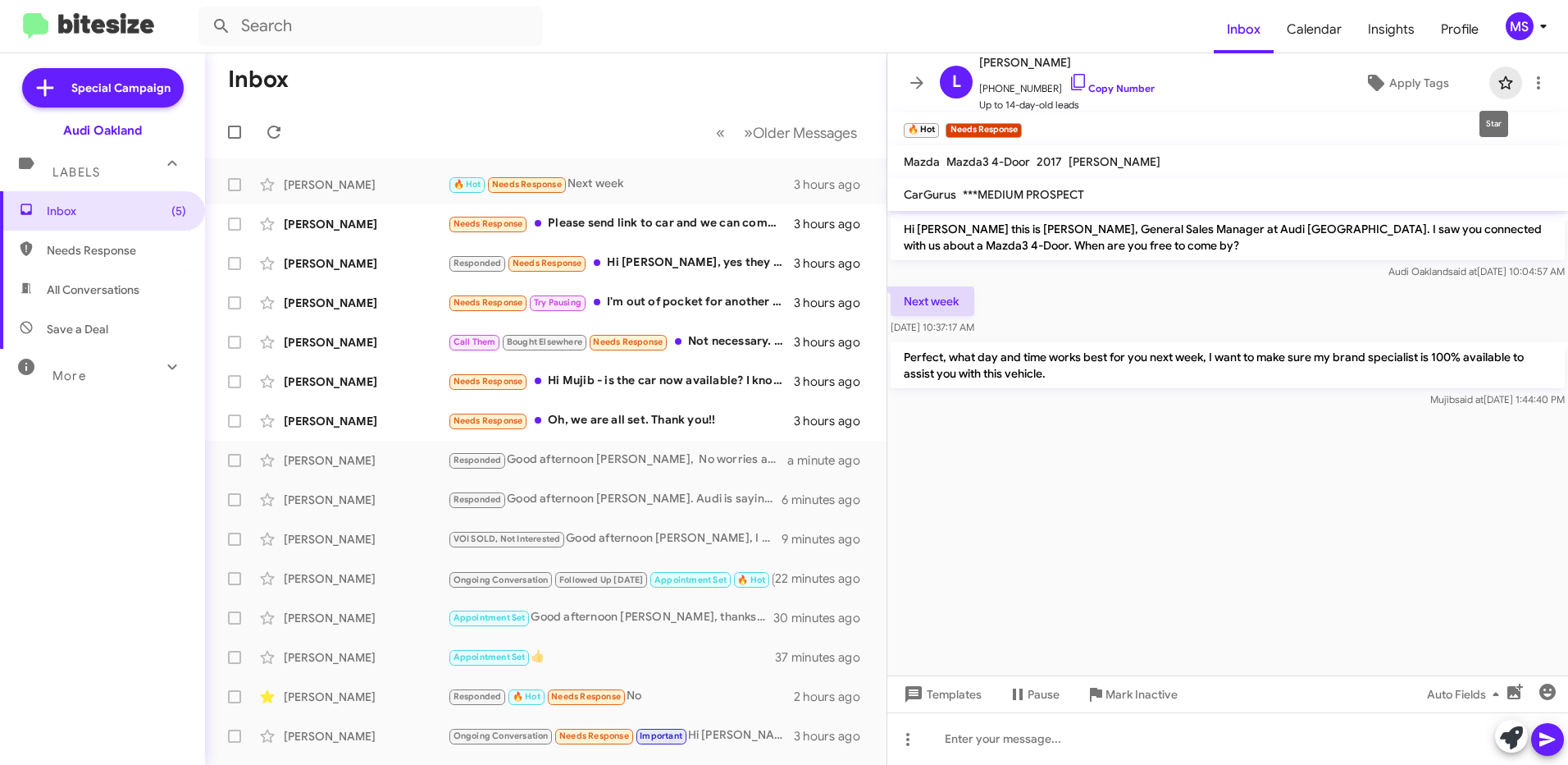
click at [1496, 80] on icon at bounding box center [1506, 83] width 20 height 20
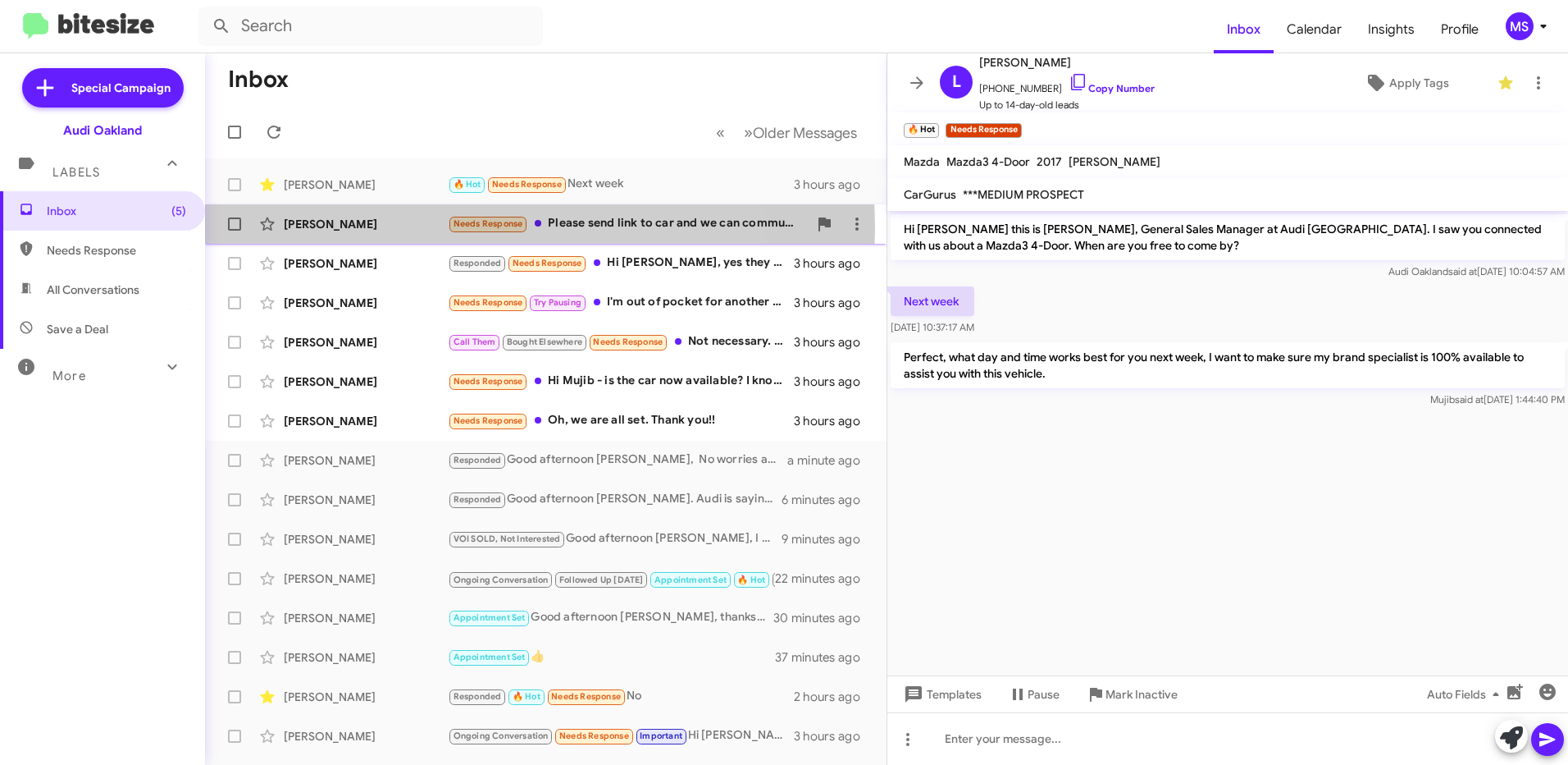
click at [403, 228] on div "[PERSON_NAME]" at bounding box center [366, 224] width 164 height 16
